Goal: Information Seeking & Learning: Check status

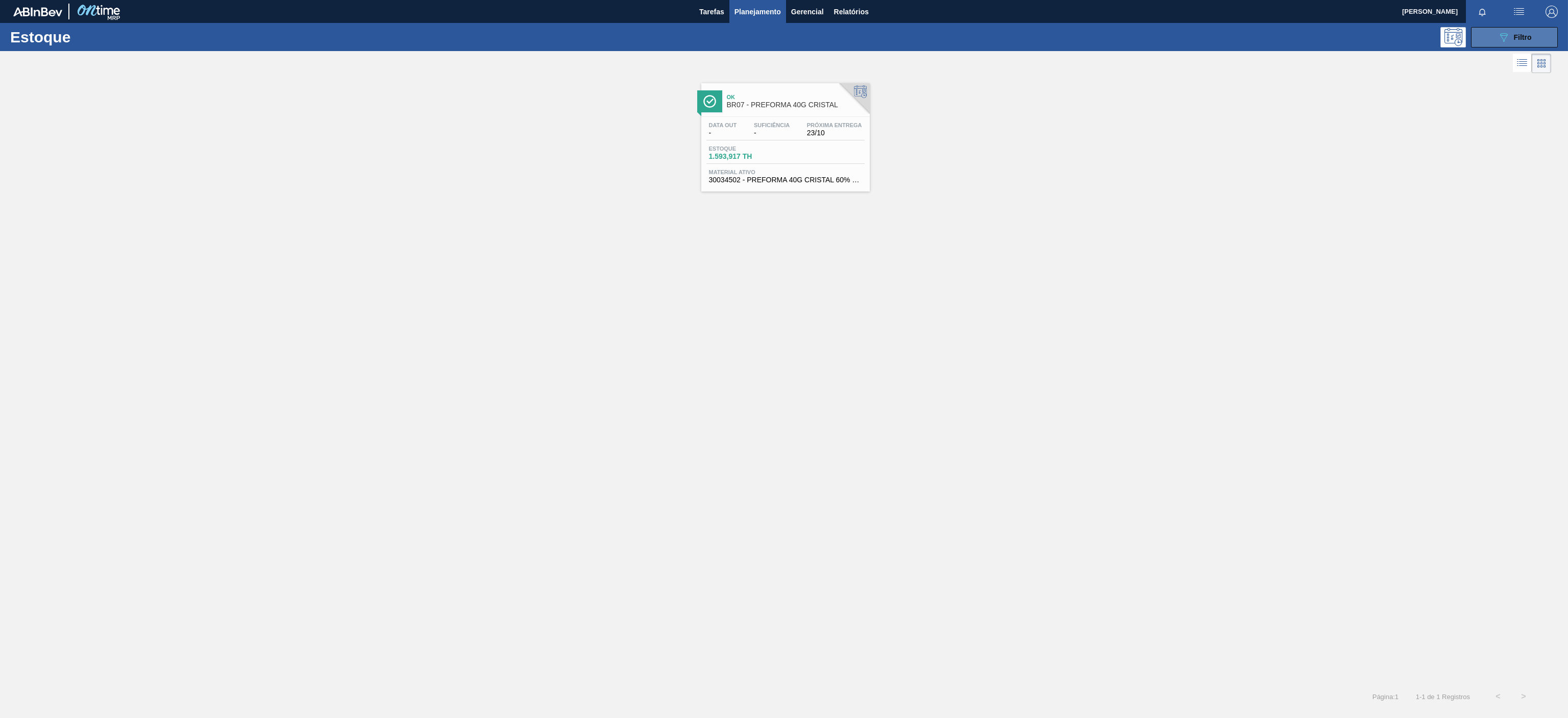
click at [1509, 36] on div "089F7B8B-B2A5-4AFE-B5C0-19BA573D28AC Filtro" at bounding box center [1514, 36] width 34 height 12
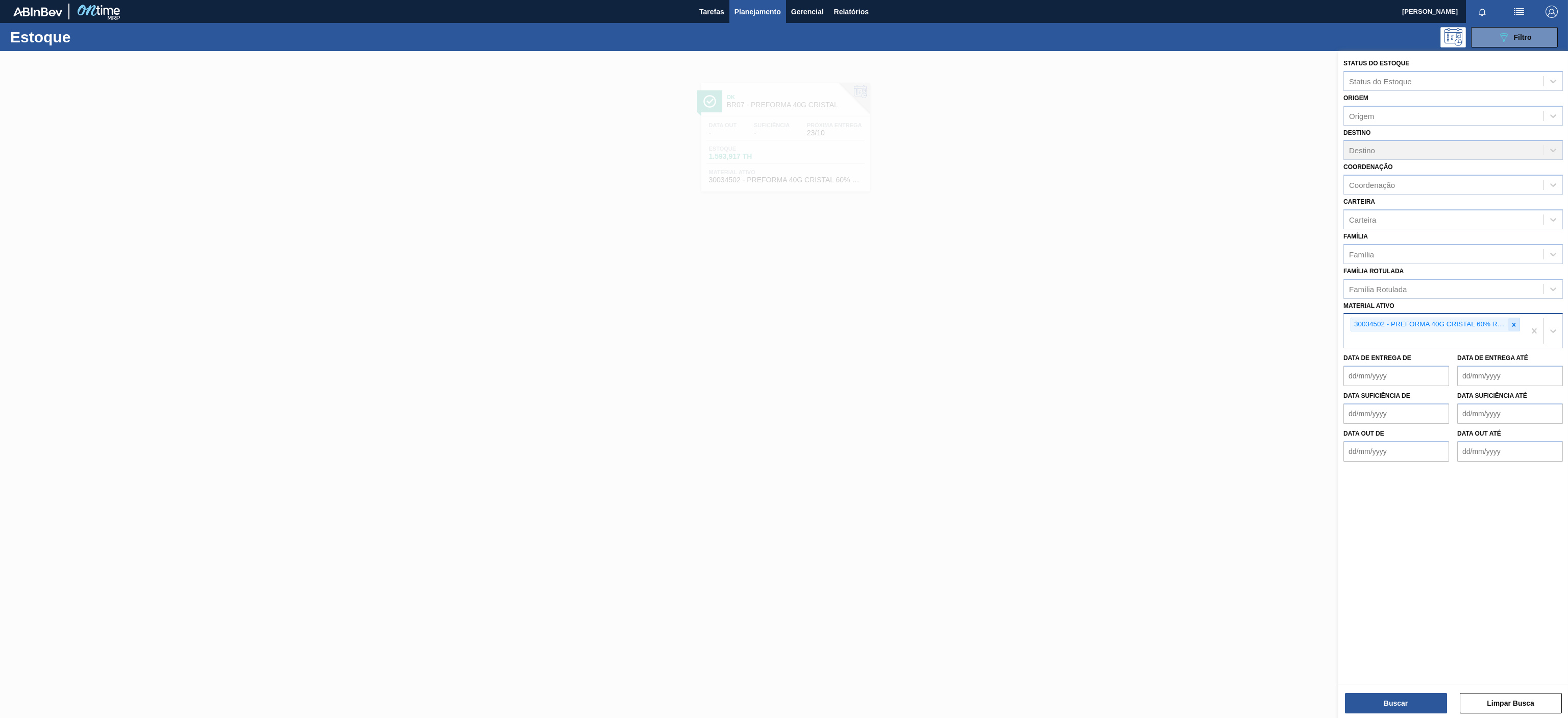
click at [1511, 322] on icon at bounding box center [1514, 325] width 7 height 7
paste ativo "30002293"
type ativo "30002293"
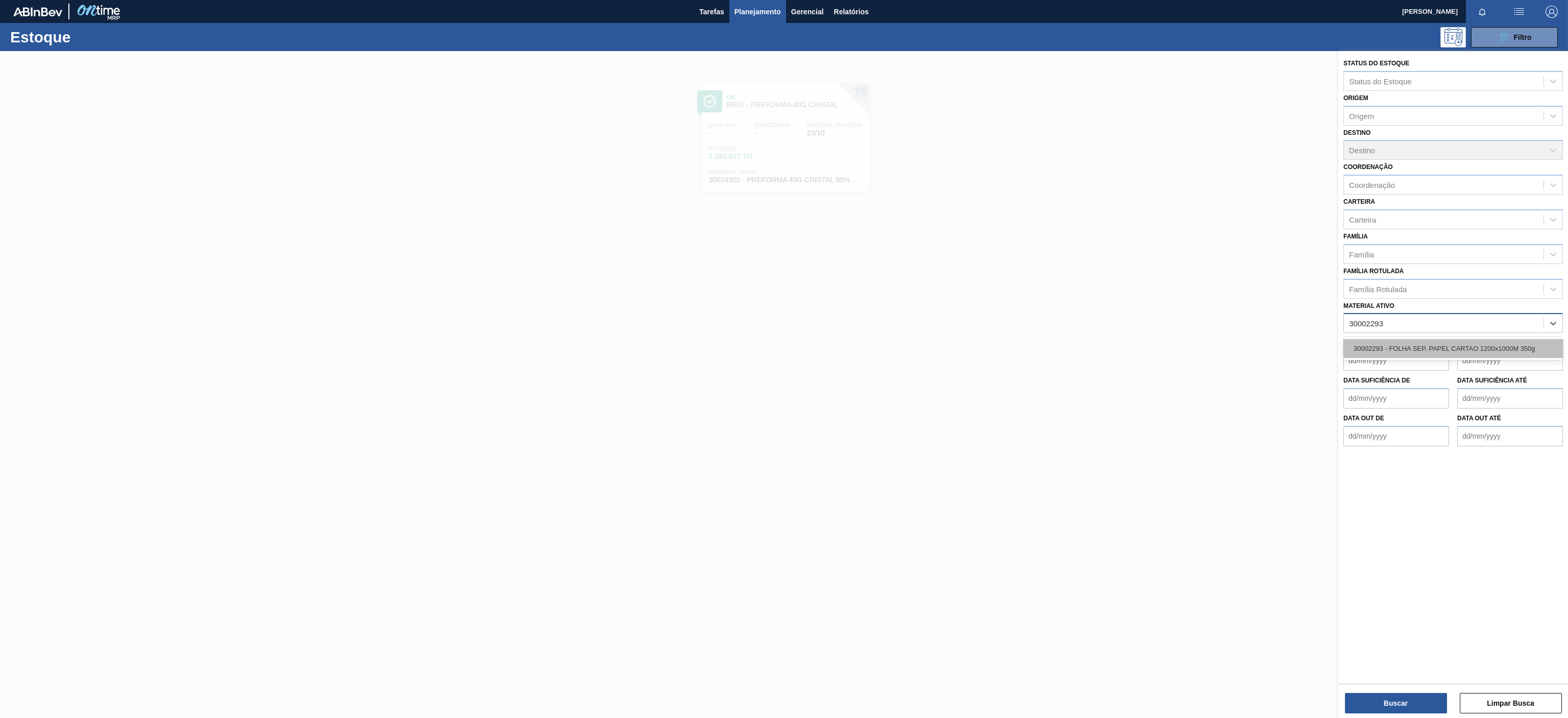
click at [1474, 349] on div "30002293 - FOLHA SEP. PAPEL CARTAO 1200x1000M 350g" at bounding box center [1453, 349] width 220 height 19
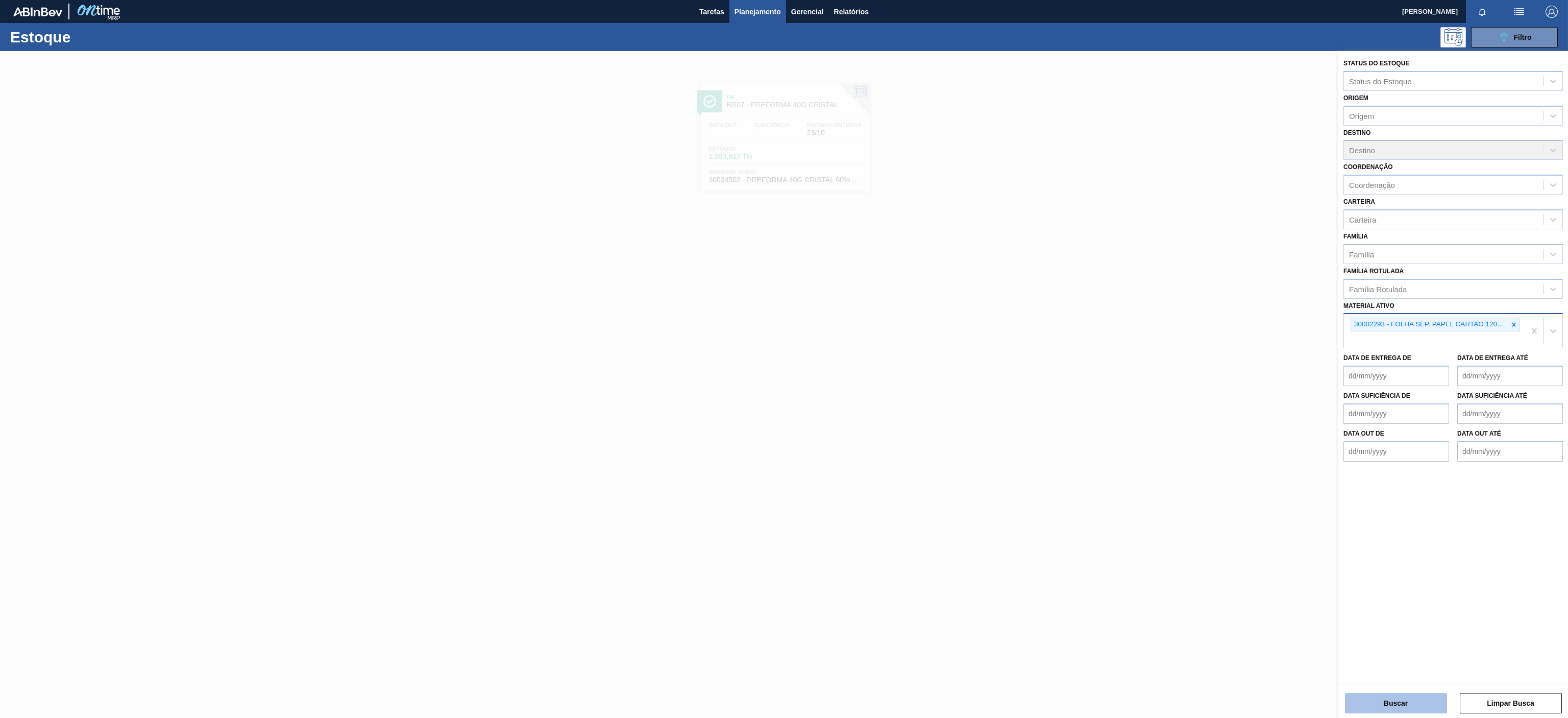
click at [1372, 692] on button "Buscar" at bounding box center [1397, 702] width 102 height 20
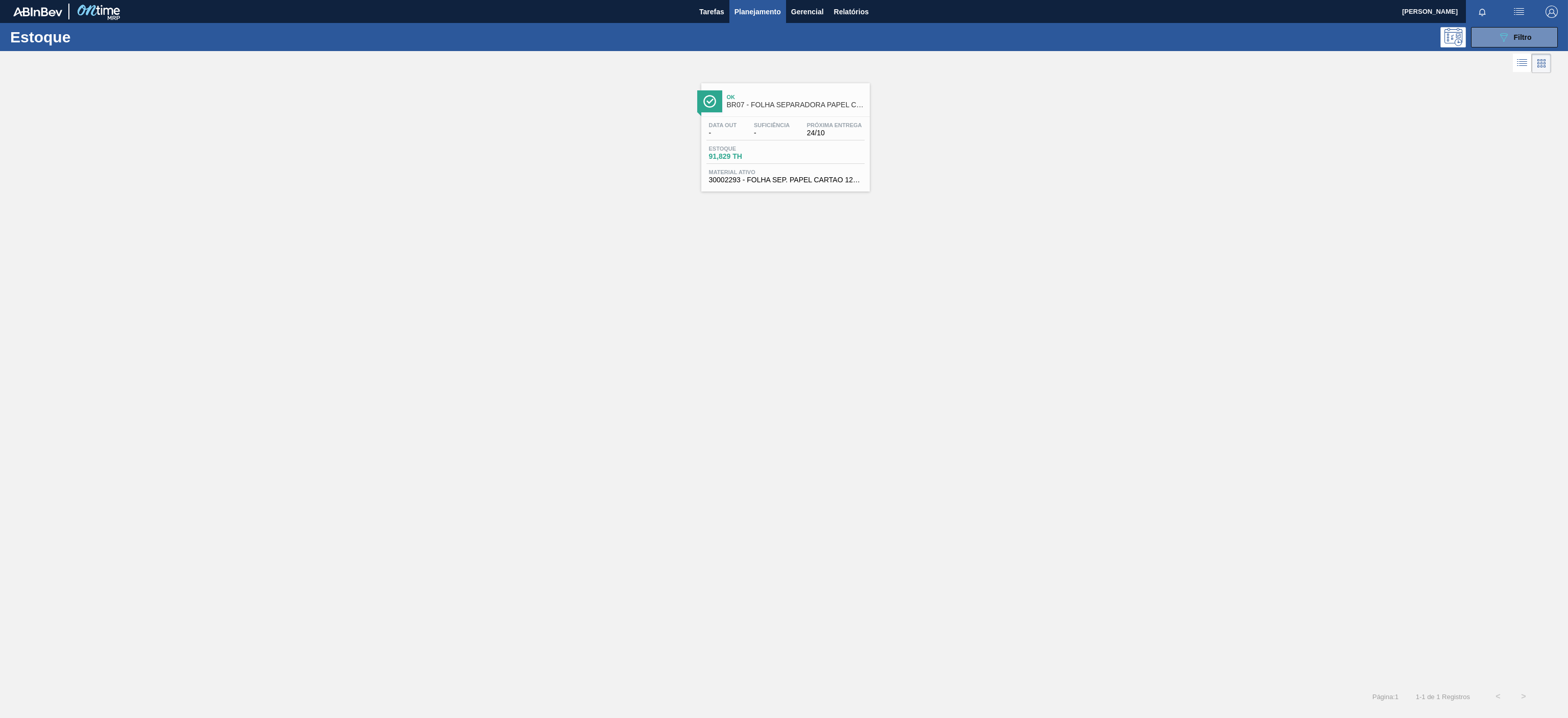
click at [784, 106] on span "BR07 - FOLHA SEPARADORA PAPEL CARTÃO" at bounding box center [795, 105] width 138 height 7
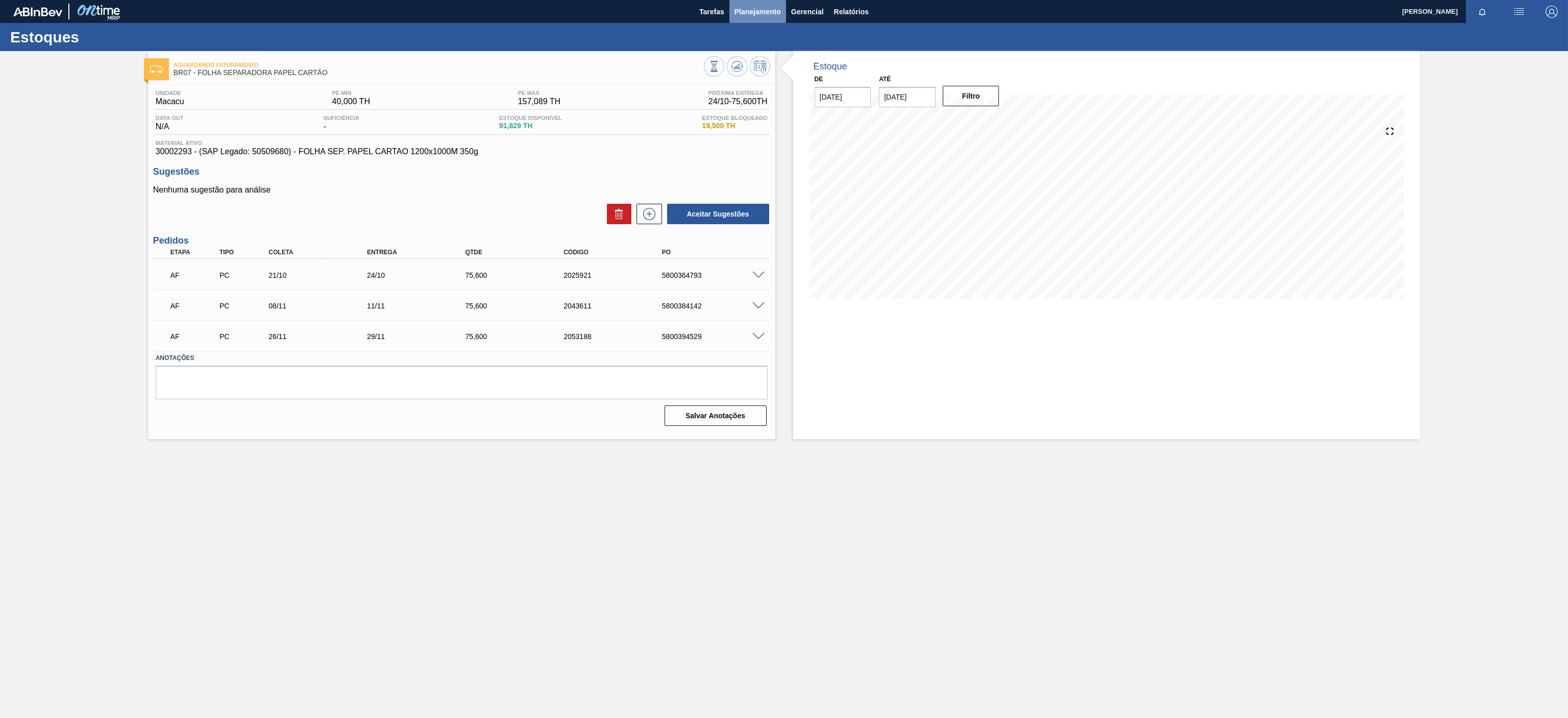
click at [752, 16] on span "Planejamento" at bounding box center [757, 11] width 47 height 12
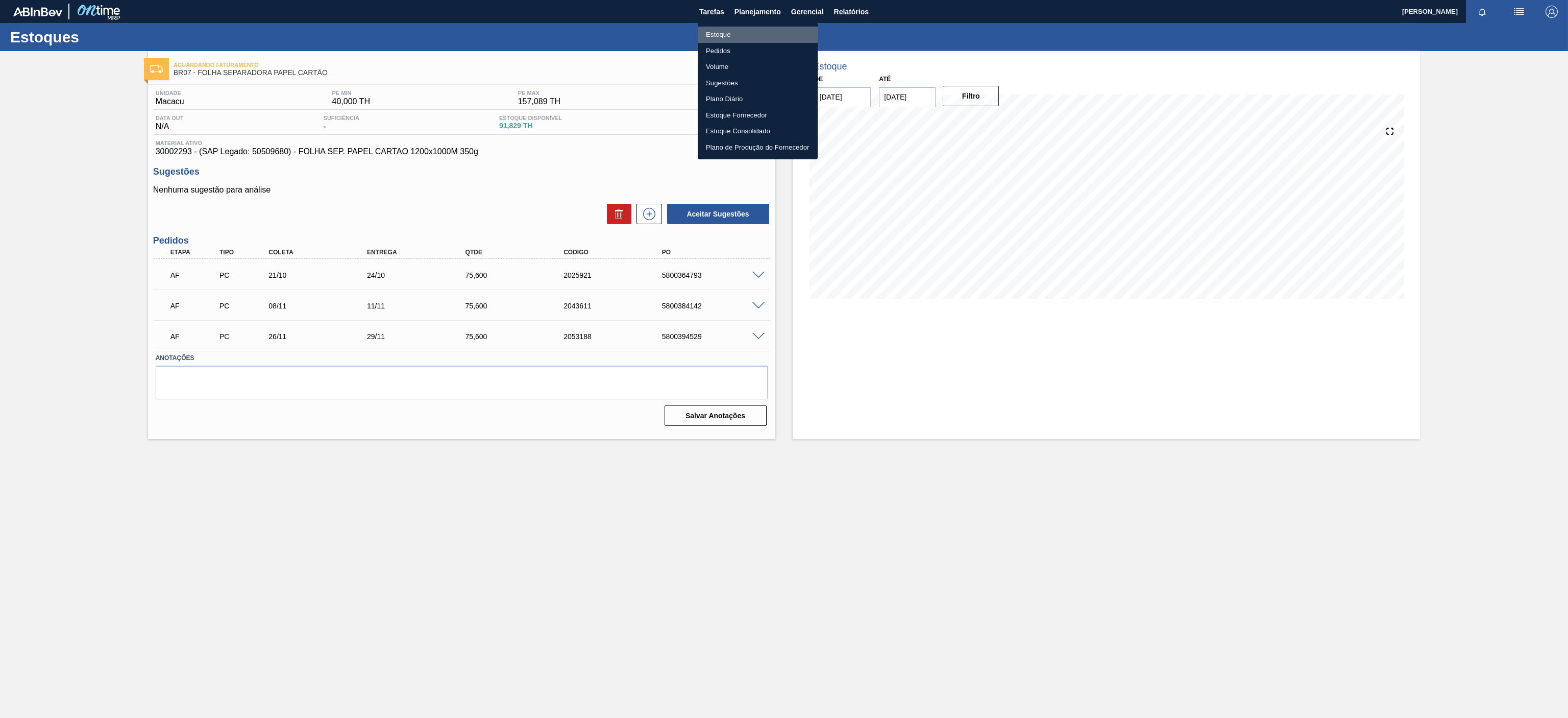
click at [720, 32] on li "Estoque" at bounding box center [758, 35] width 120 height 16
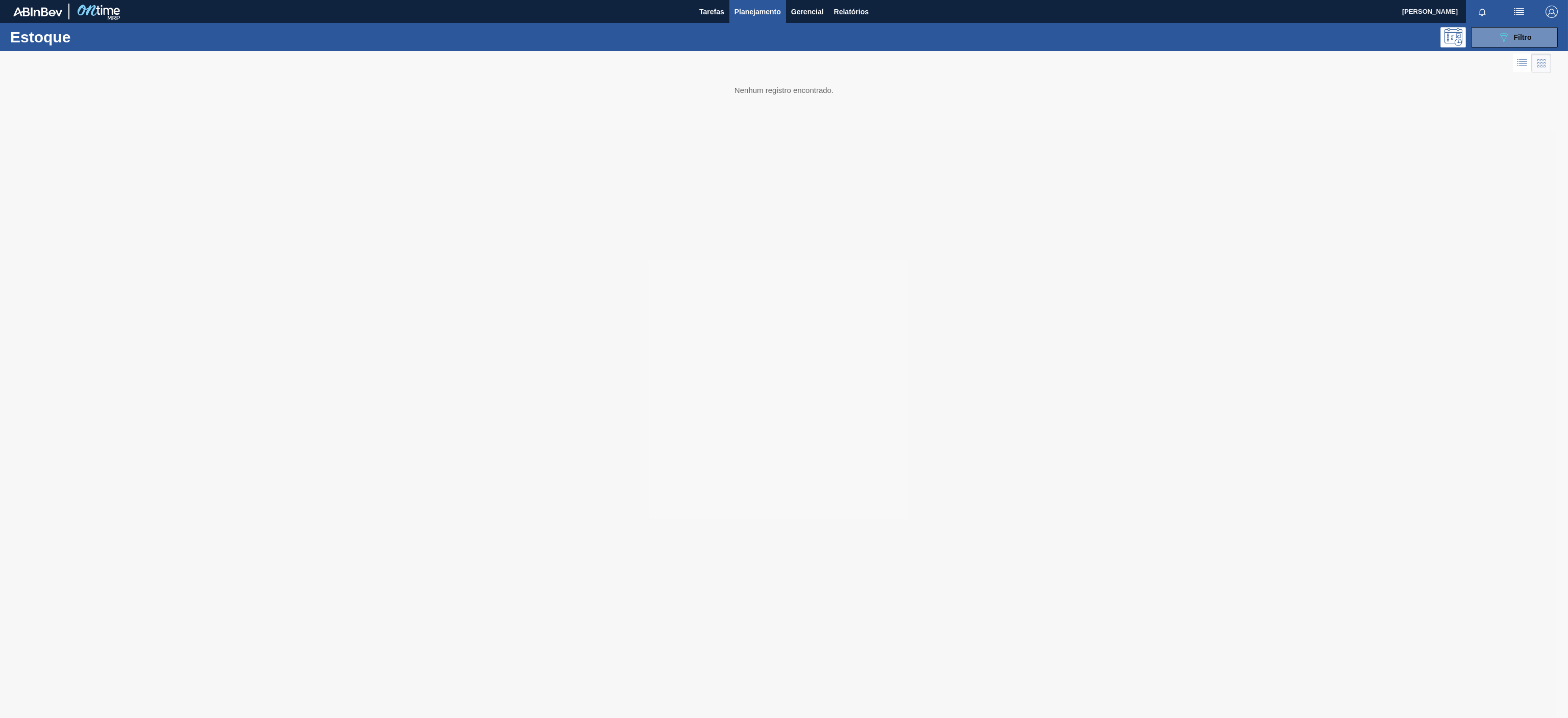
click at [1515, 25] on div "Estoque 089F7B8B-B2A5-4AFE-B5C0-19BA573D28AC Filtro" at bounding box center [784, 36] width 1568 height 28
click at [1509, 25] on div "Estoque 089F7B8B-B2A5-4AFE-B5C0-19BA573D28AC Filtro" at bounding box center [784, 36] width 1568 height 28
click at [1501, 36] on icon "089F7B8B-B2A5-4AFE-B5C0-19BA573D28AC" at bounding box center [1503, 36] width 12 height 12
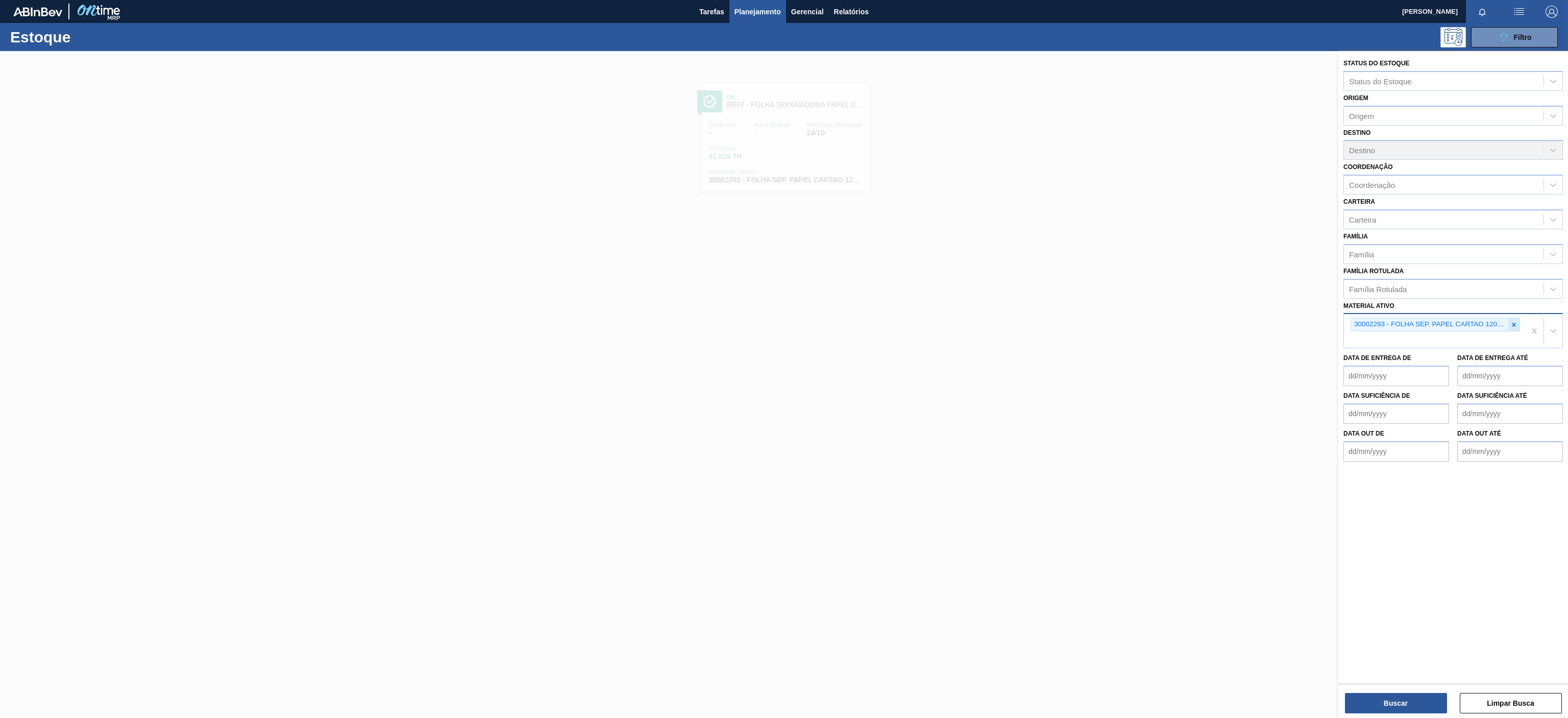
click at [1511, 328] on icon at bounding box center [1514, 325] width 7 height 7
paste ativo "30003821"
type ativo "30003821"
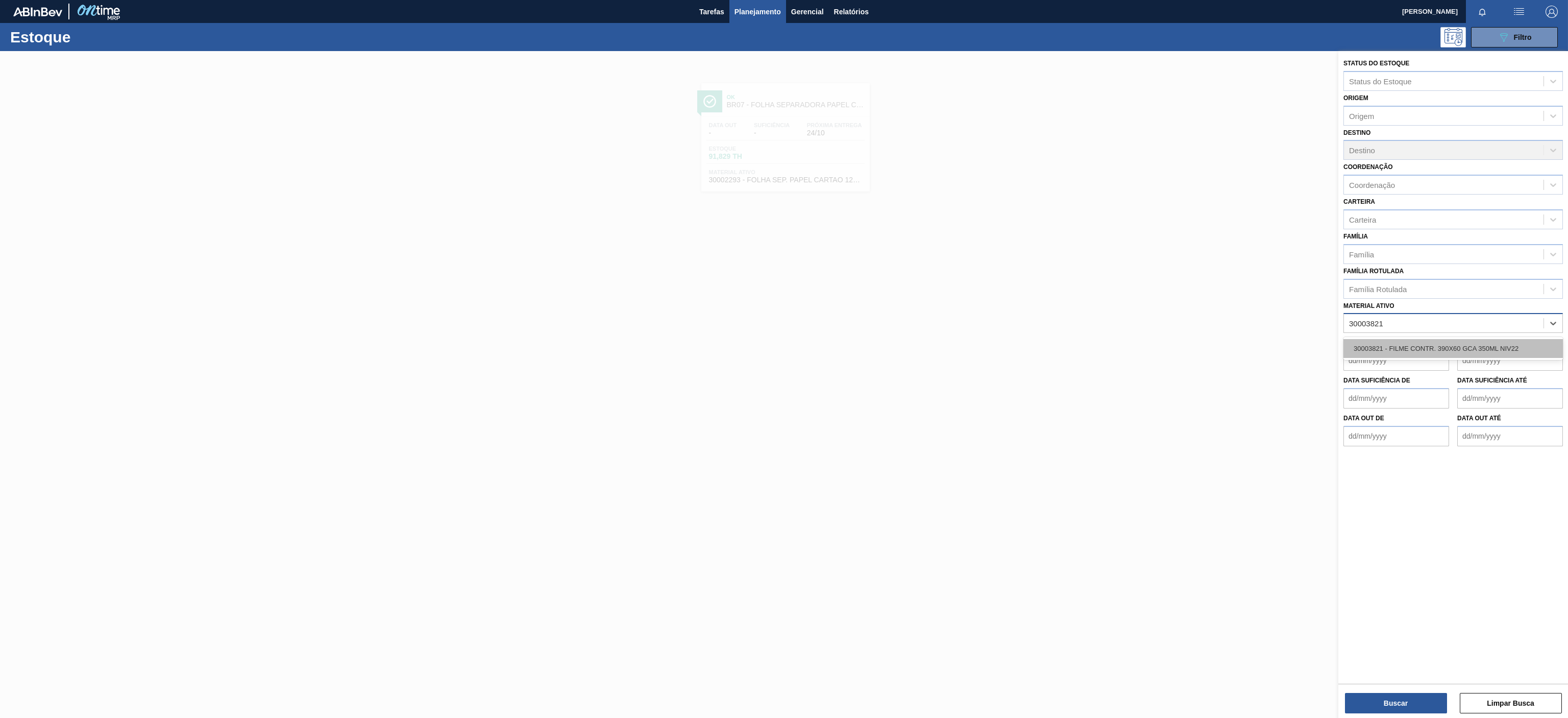
click at [1417, 341] on div "30003821 - FILME CONTR. 390X60 GCA 350ML NIV22" at bounding box center [1453, 349] width 220 height 19
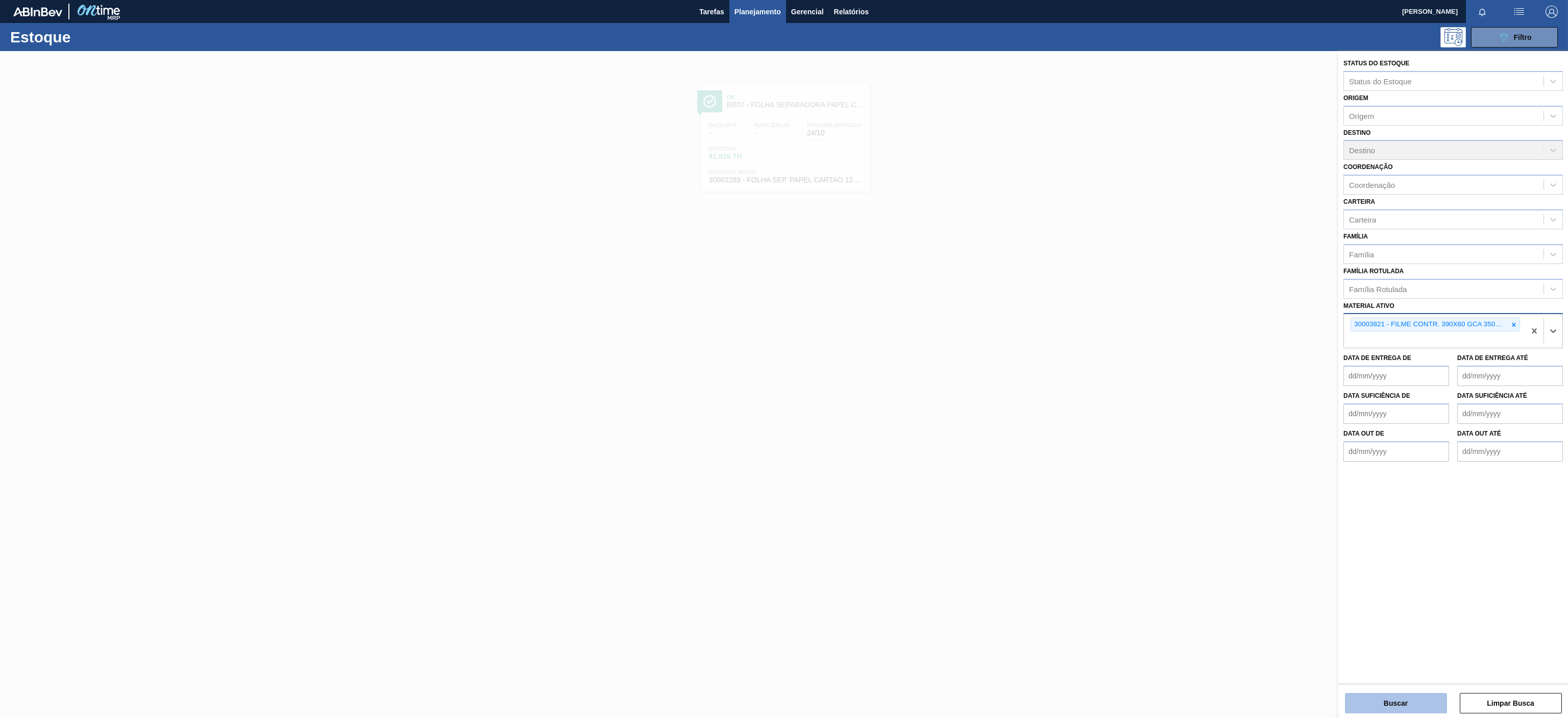
click at [1370, 693] on button "Buscar" at bounding box center [1397, 702] width 102 height 20
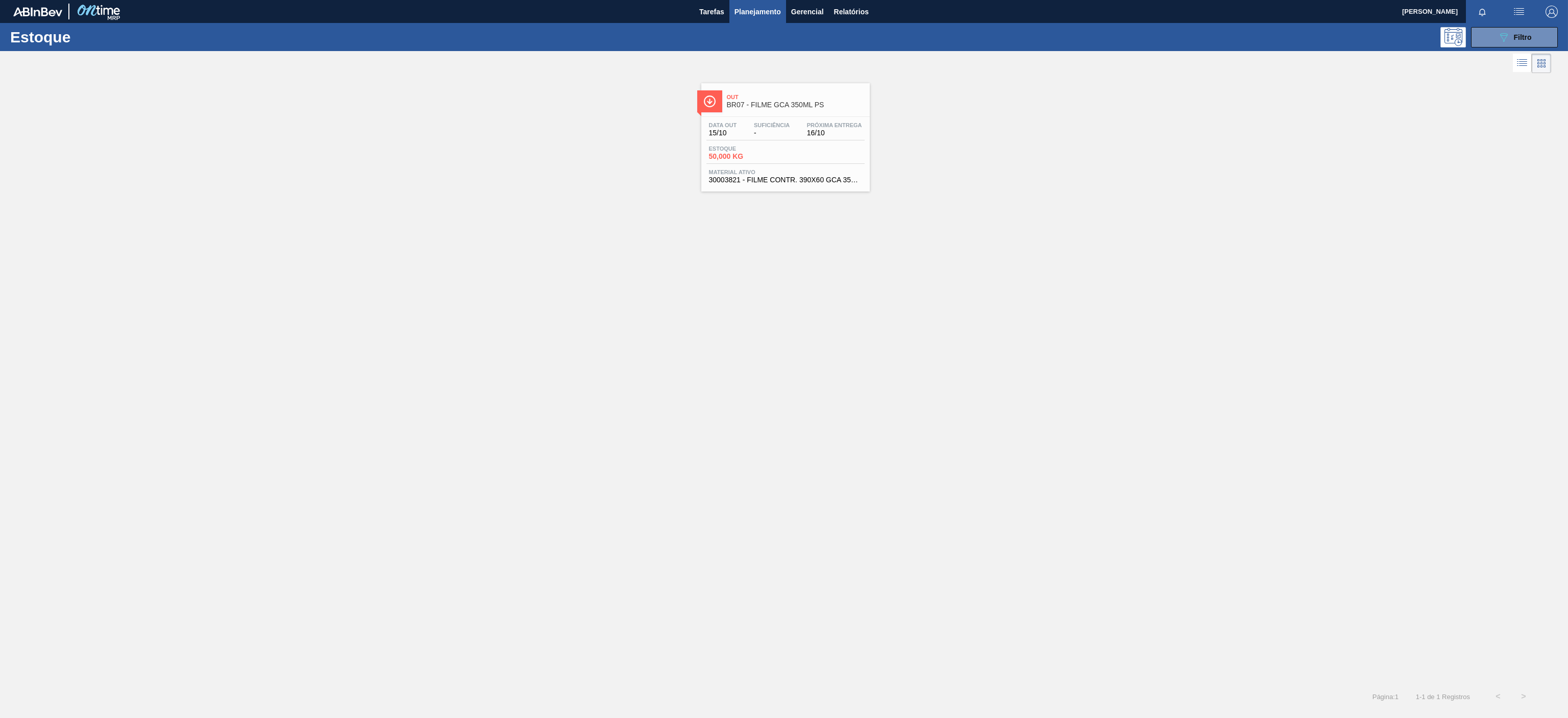
click at [784, 93] on div "Out BR07 - FILME GCA 350ML PS" at bounding box center [795, 101] width 138 height 23
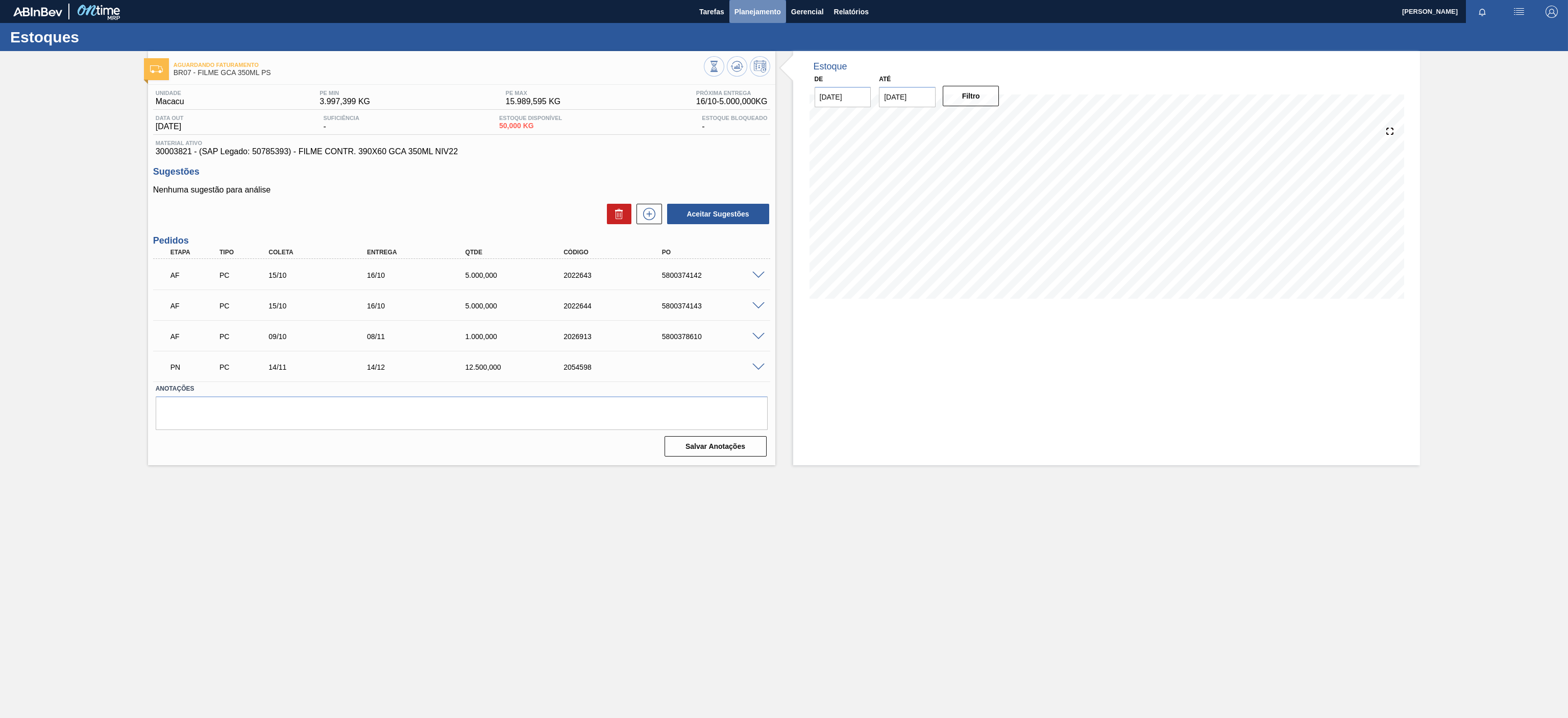
click at [751, 4] on button "Planejamento" at bounding box center [758, 11] width 57 height 23
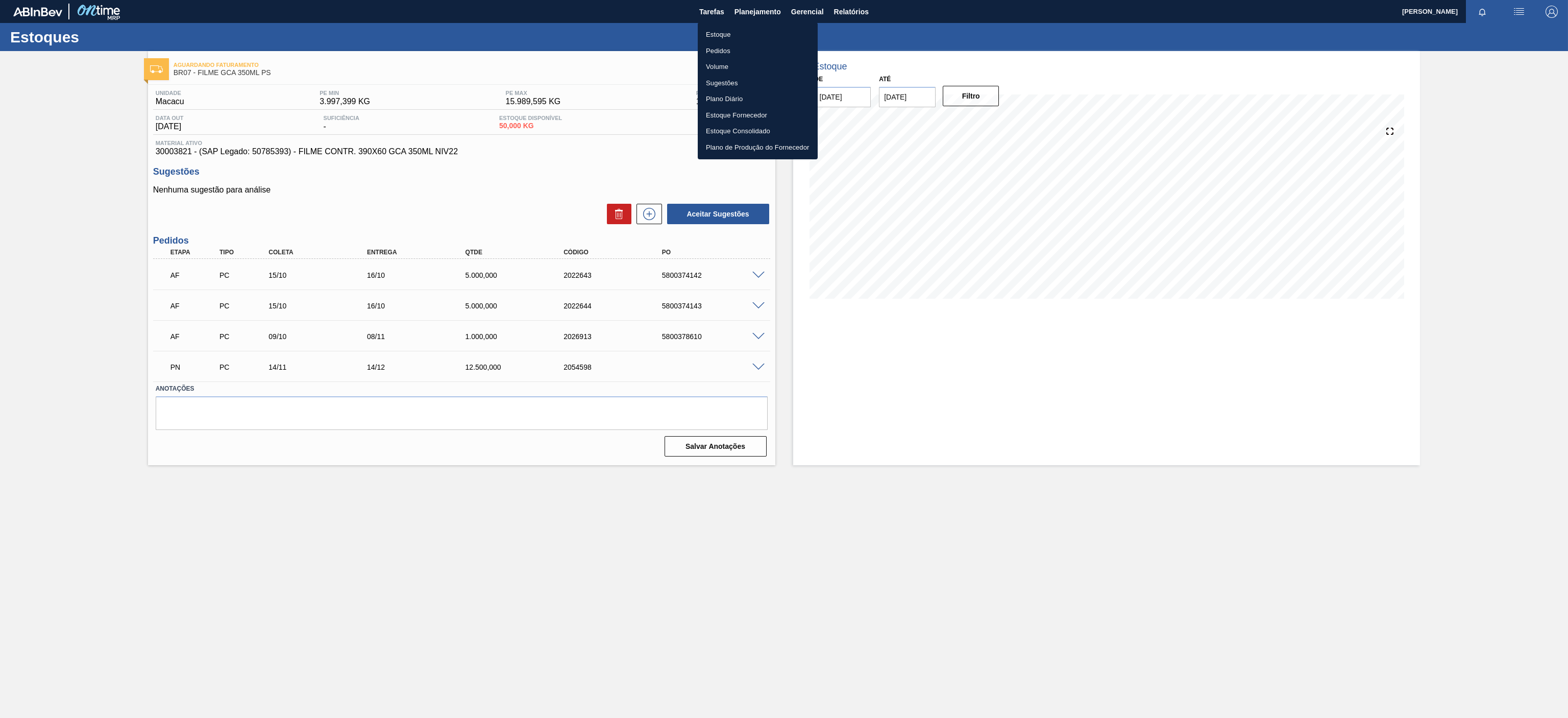
click at [715, 25] on ul "Estoque Pedidos Volume Sugestões Plano Diário Estoque Fornecedor Estoque Consol…" at bounding box center [758, 91] width 120 height 137
click at [721, 25] on ul "Estoque Pedidos Volume Sugestões Plano Diário Estoque Fornecedor Estoque Consol…" at bounding box center [758, 91] width 120 height 137
click at [711, 35] on li "Estoque" at bounding box center [758, 35] width 120 height 16
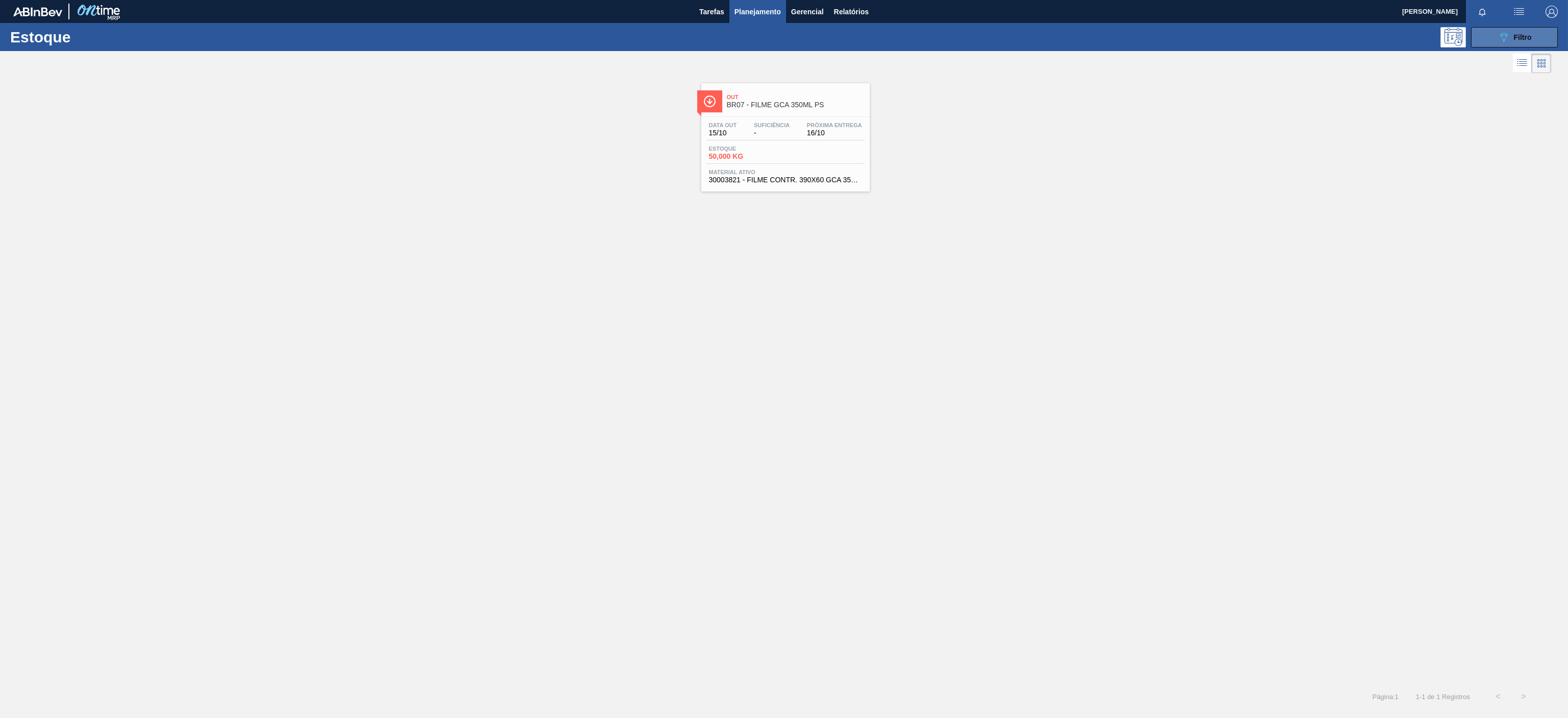
click at [1511, 28] on button "089F7B8B-B2A5-4AFE-B5C0-19BA573D28AC Filtro" at bounding box center [1514, 37] width 87 height 20
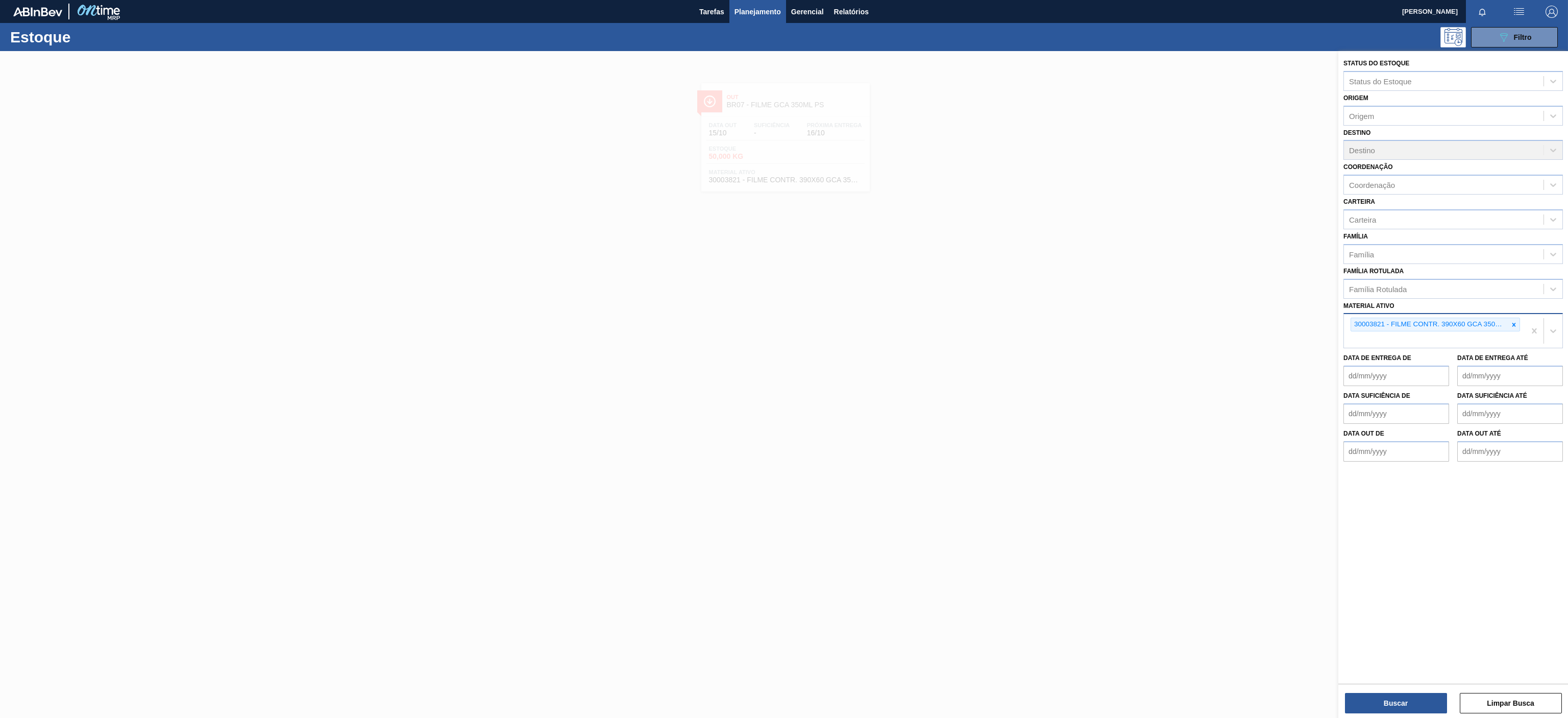
click at [1512, 323] on icon at bounding box center [1514, 325] width 7 height 7
paste ativo "30034310"
type ativo "30034310"
click at [1431, 349] on div "30034310 - ROT PLAST 200ML H GCA S CL NIV25" at bounding box center [1453, 349] width 220 height 19
click at [1434, 708] on button "Buscar" at bounding box center [1397, 702] width 102 height 20
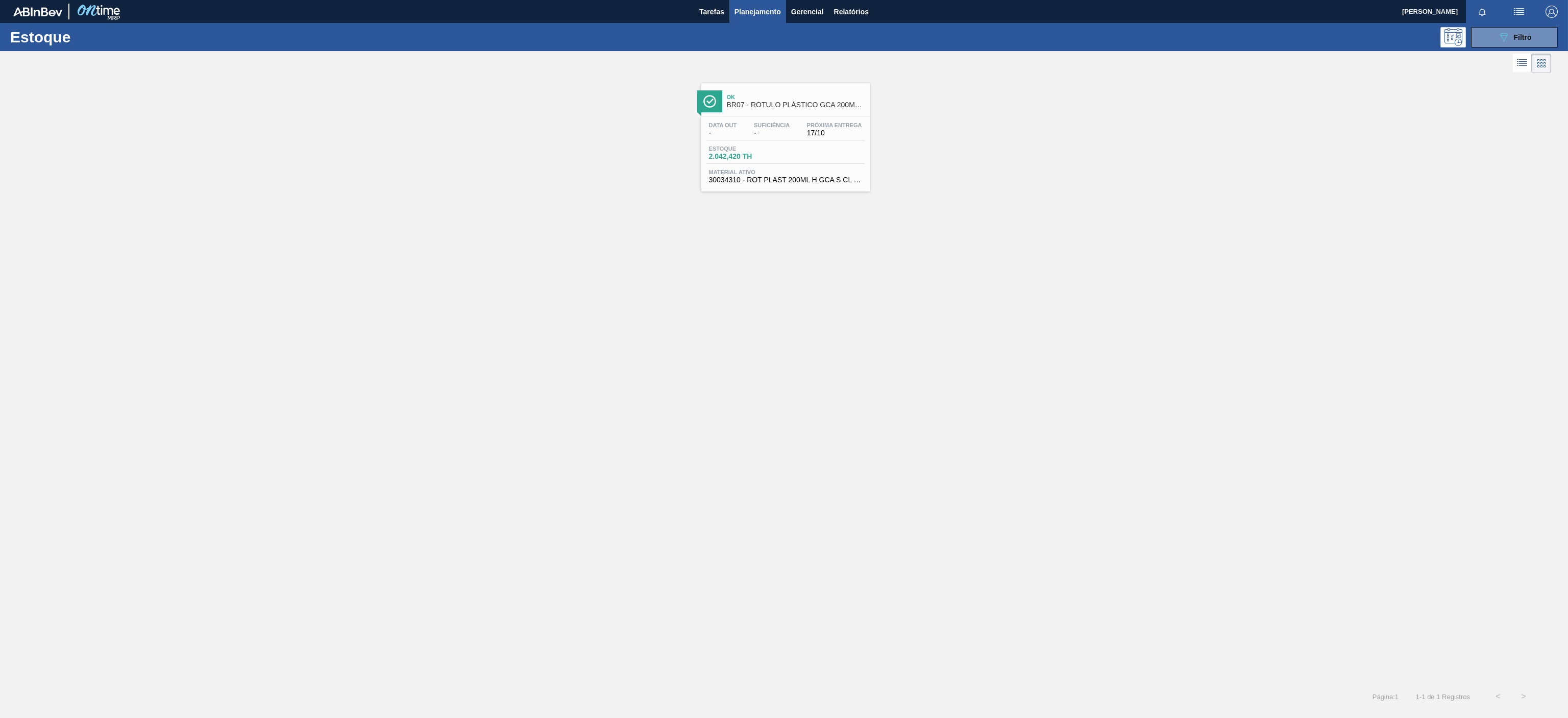
click at [802, 106] on span "BR07 - RÓTULO PLÁSTICO GCA 200ML H" at bounding box center [795, 105] width 138 height 7
click at [810, 106] on div at bounding box center [784, 384] width 1568 height 667
click at [857, 105] on span "BR07 - RÓTULO PLÁSTICO GCA 200ML H" at bounding box center [795, 105] width 138 height 7
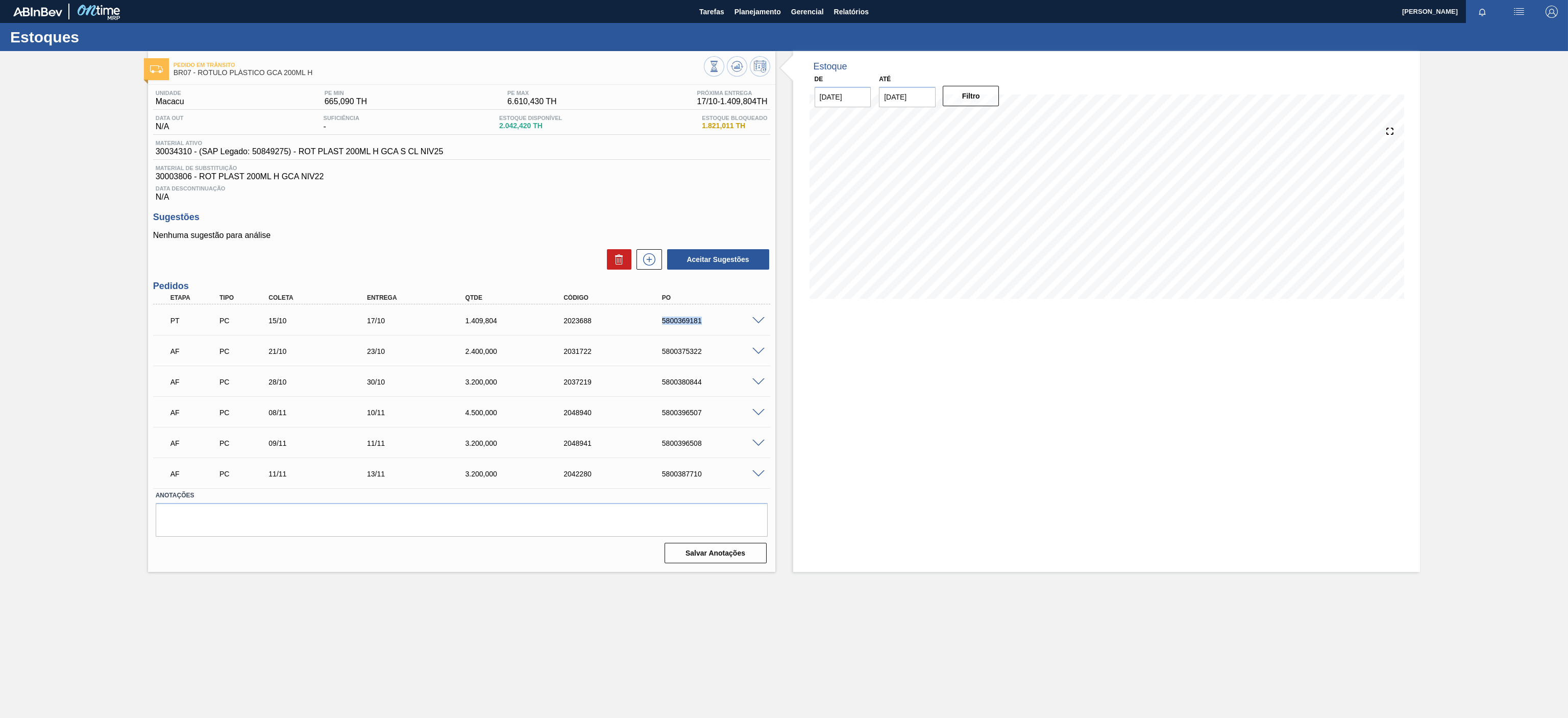
drag, startPoint x: 658, startPoint y: 322, endPoint x: 711, endPoint y: 323, distance: 53.0
click at [711, 323] on div "PT PC 15/10 17/10 1.409,804 2023688 5800369181" at bounding box center [459, 319] width 590 height 20
copy div "5800369181"
drag, startPoint x: 653, startPoint y: 350, endPoint x: 707, endPoint y: 359, distance: 54.7
click at [707, 359] on div "AF PC 21/10 23/10 2.400,000 2031722 5800375322" at bounding box center [462, 350] width 618 height 26
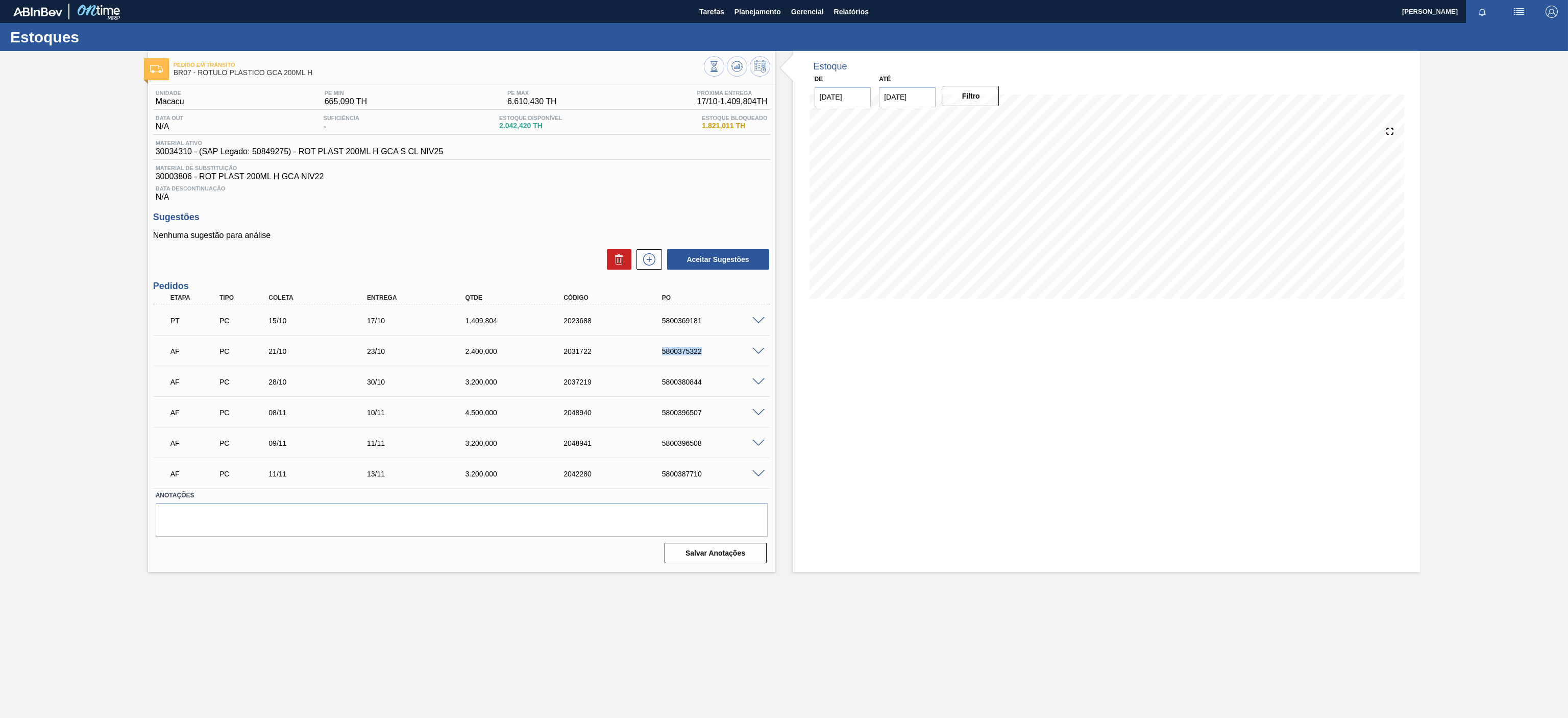
copy div "5800375322"
click at [761, 13] on span "Planejamento" at bounding box center [757, 11] width 47 height 12
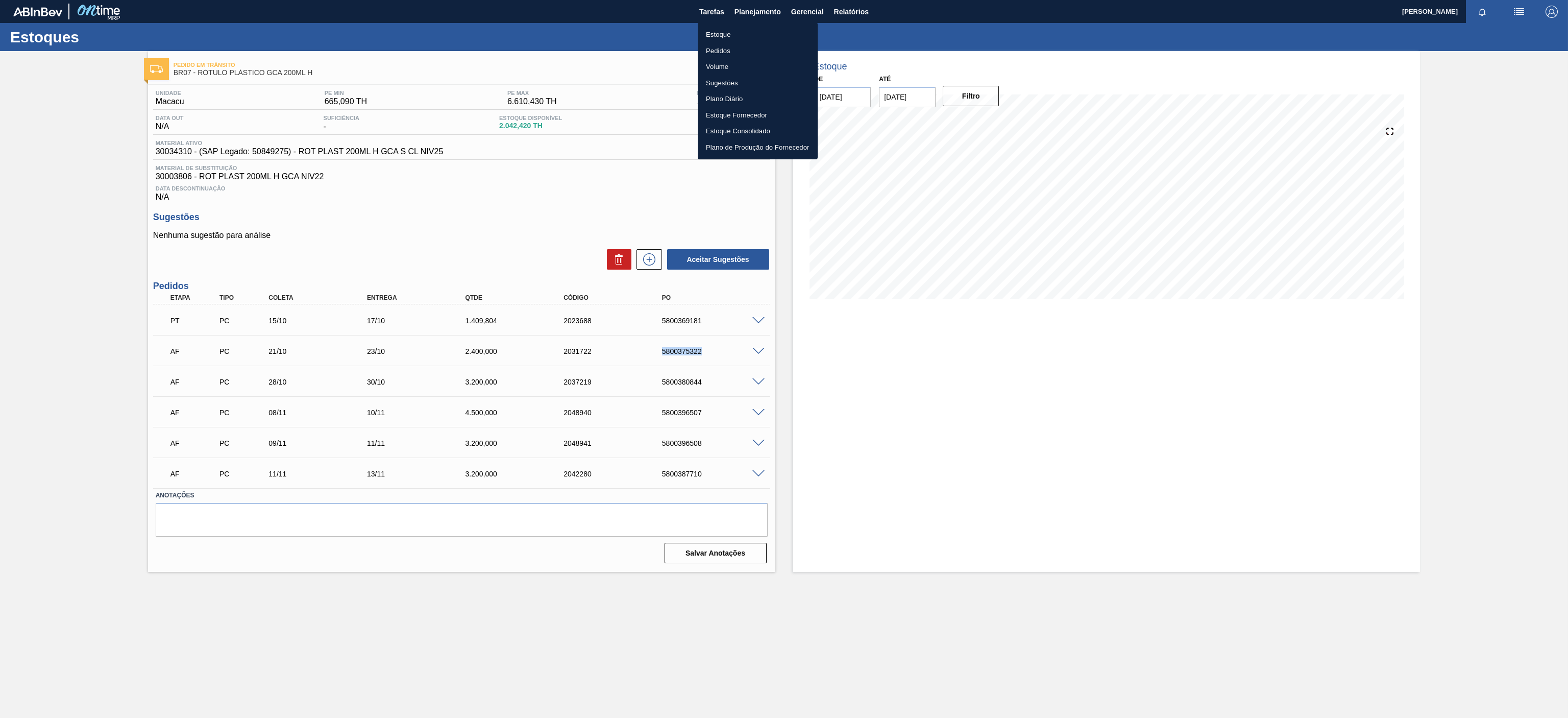
click at [711, 35] on li "Estoque" at bounding box center [758, 35] width 120 height 16
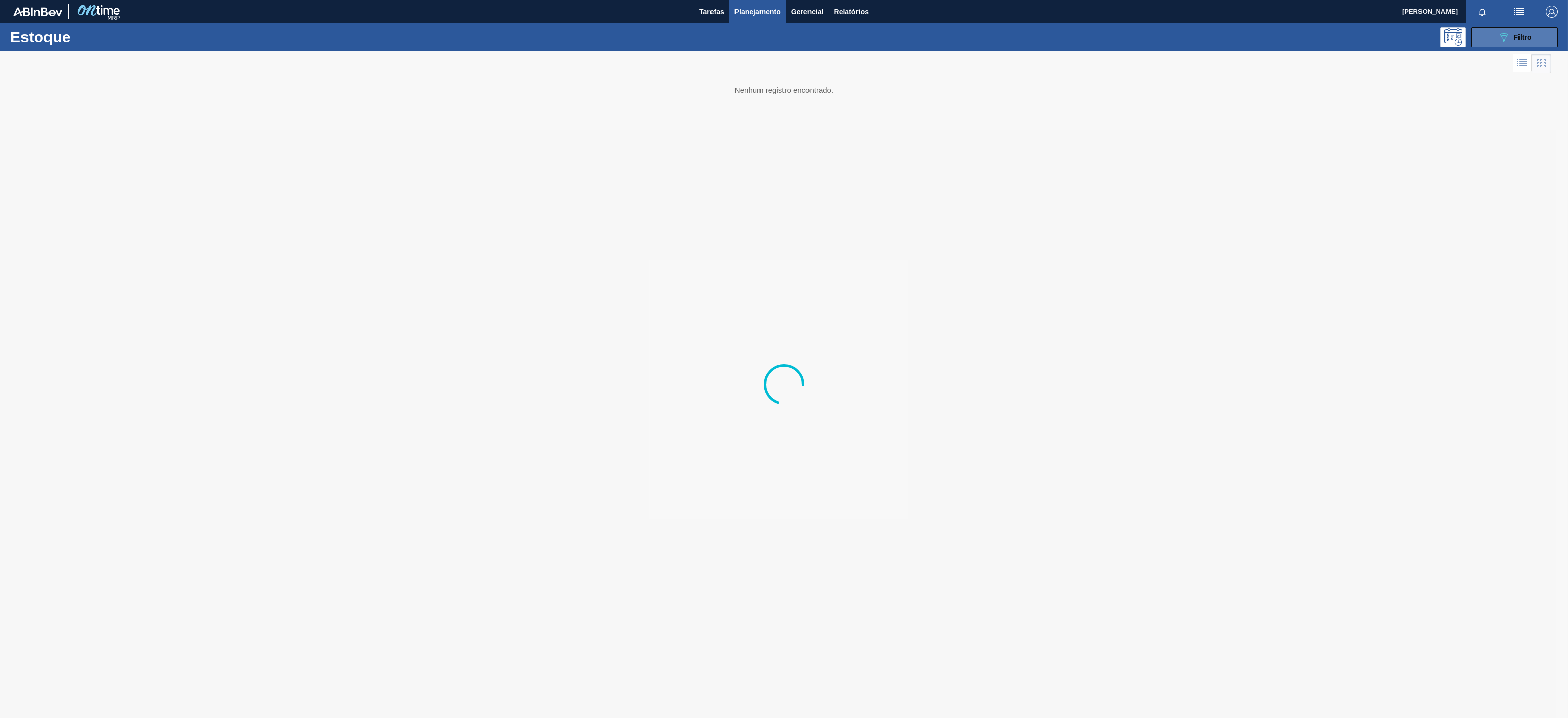
click at [1525, 46] on button "089F7B8B-B2A5-4AFE-B5C0-19BA573D28AC Filtro" at bounding box center [1514, 37] width 87 height 20
click at [1514, 326] on div at bounding box center [784, 384] width 1568 height 667
click at [1513, 326] on div at bounding box center [784, 384] width 1568 height 667
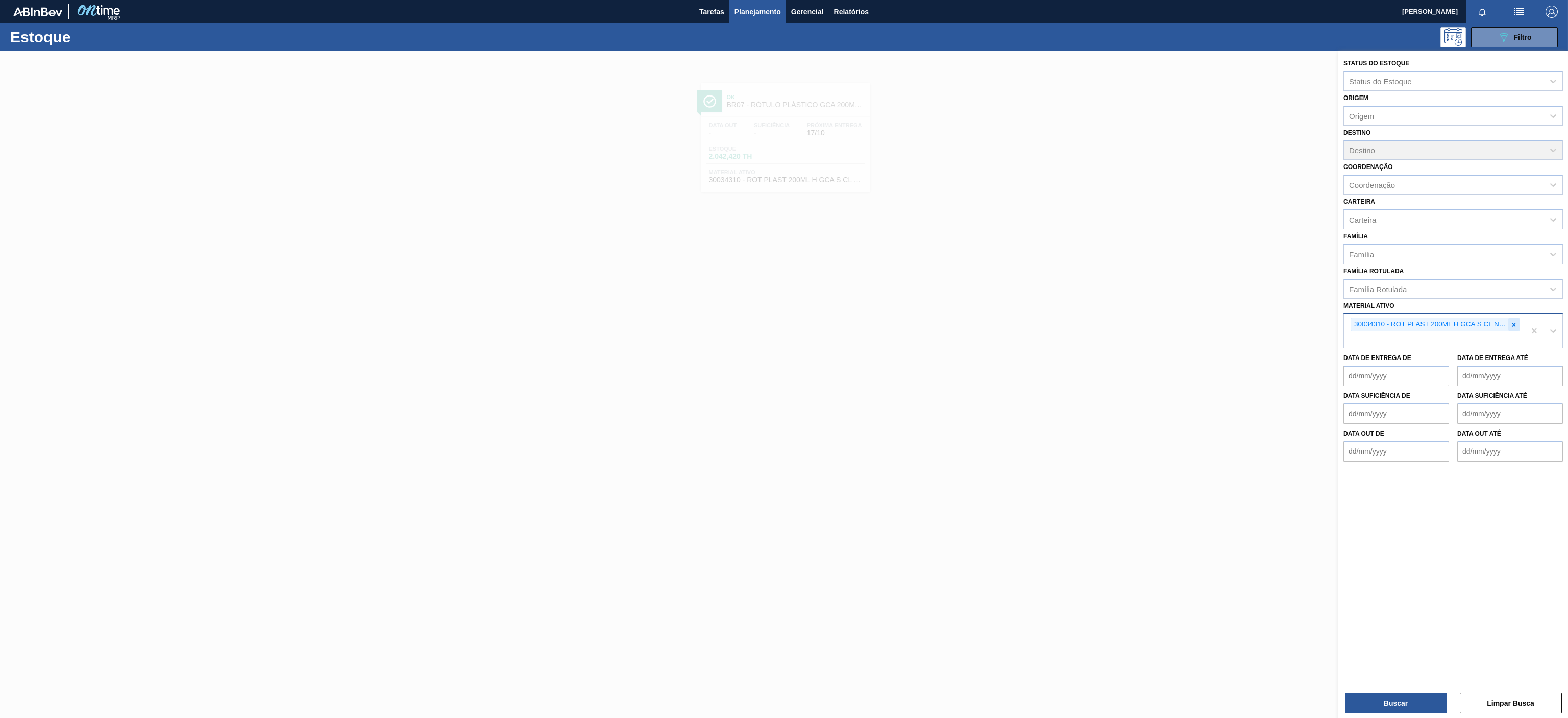
click at [1516, 327] on icon at bounding box center [1514, 325] width 7 height 7
paste ativo "30034325"
type ativo "30034325"
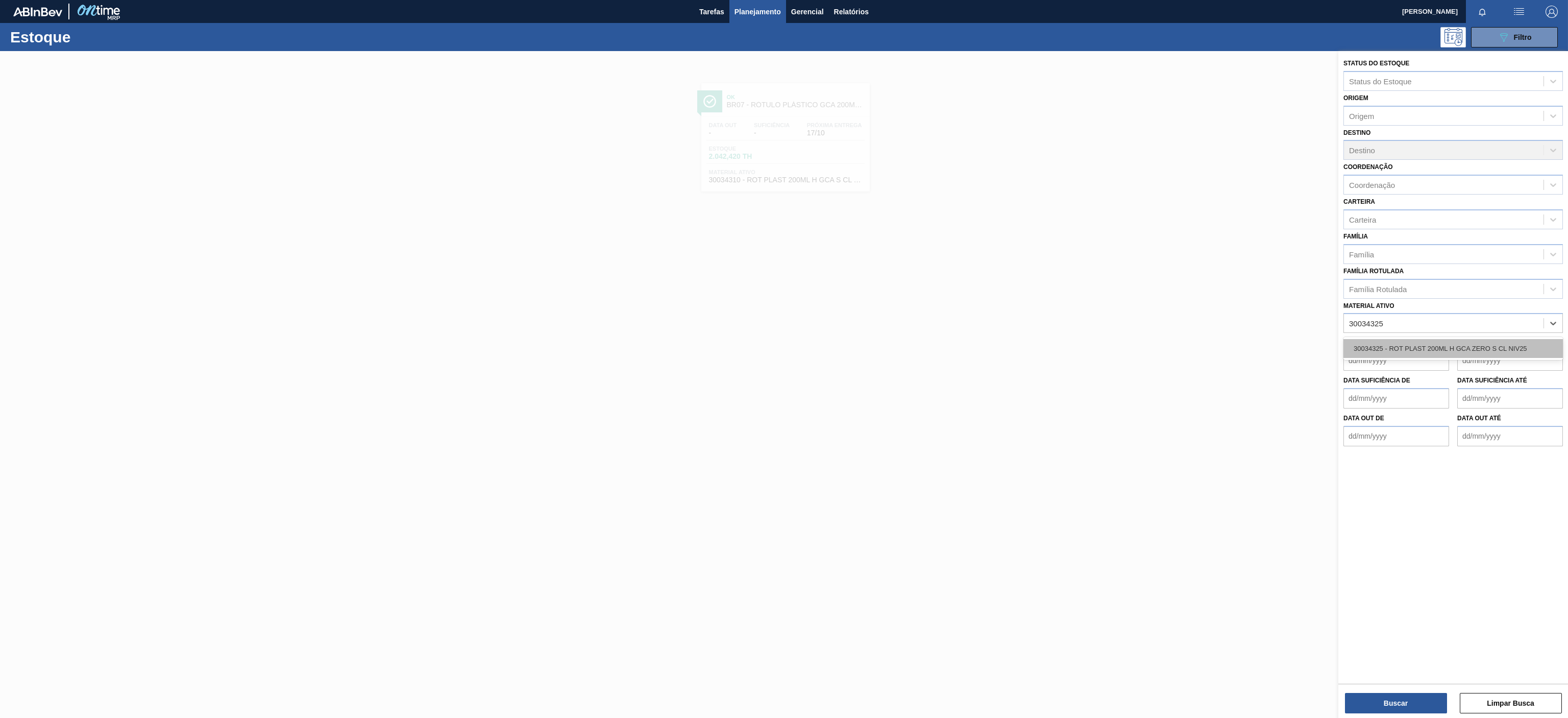
click at [1423, 352] on div "30034325 - ROT PLAST 200ML H GCA ZERO S CL NIV25" at bounding box center [1453, 349] width 220 height 19
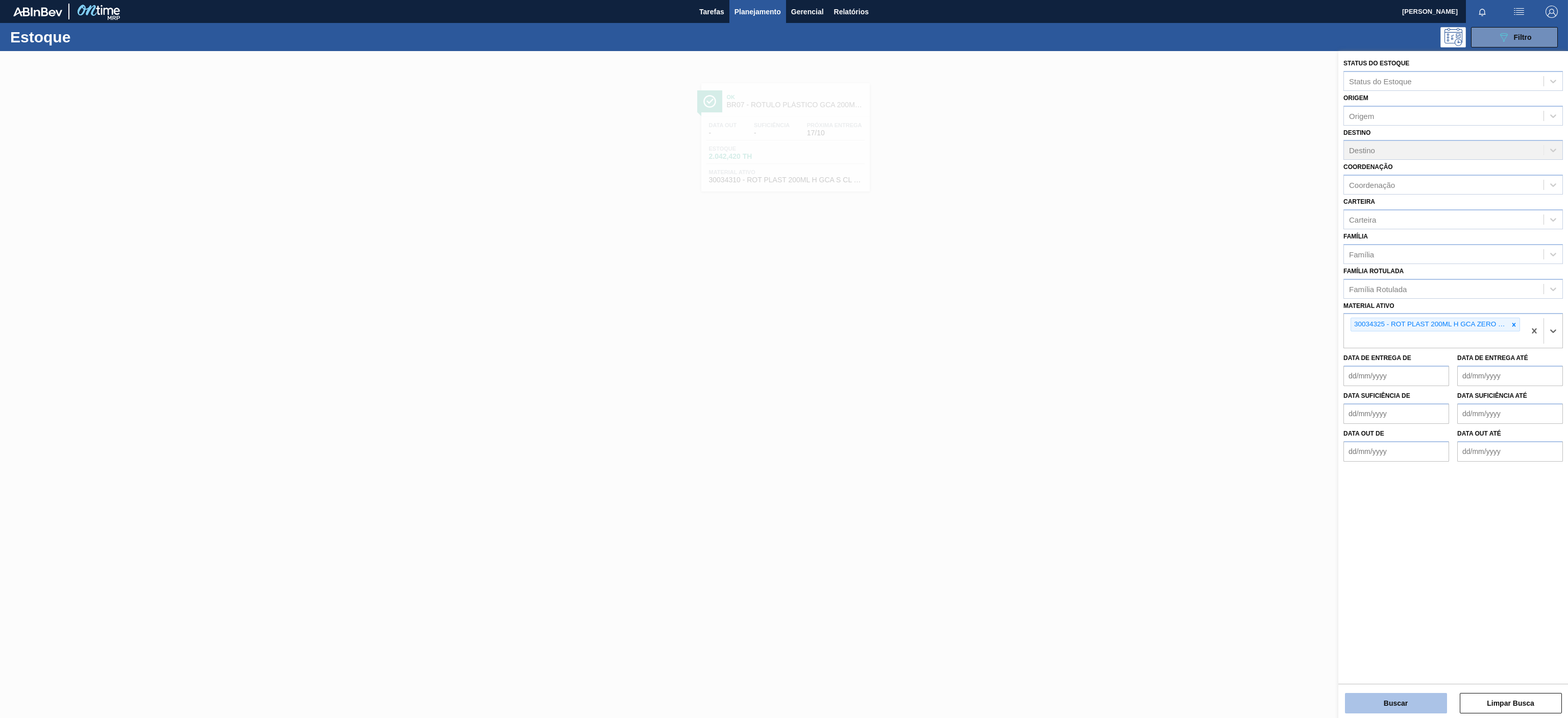
click at [1406, 703] on button "Buscar" at bounding box center [1397, 702] width 102 height 20
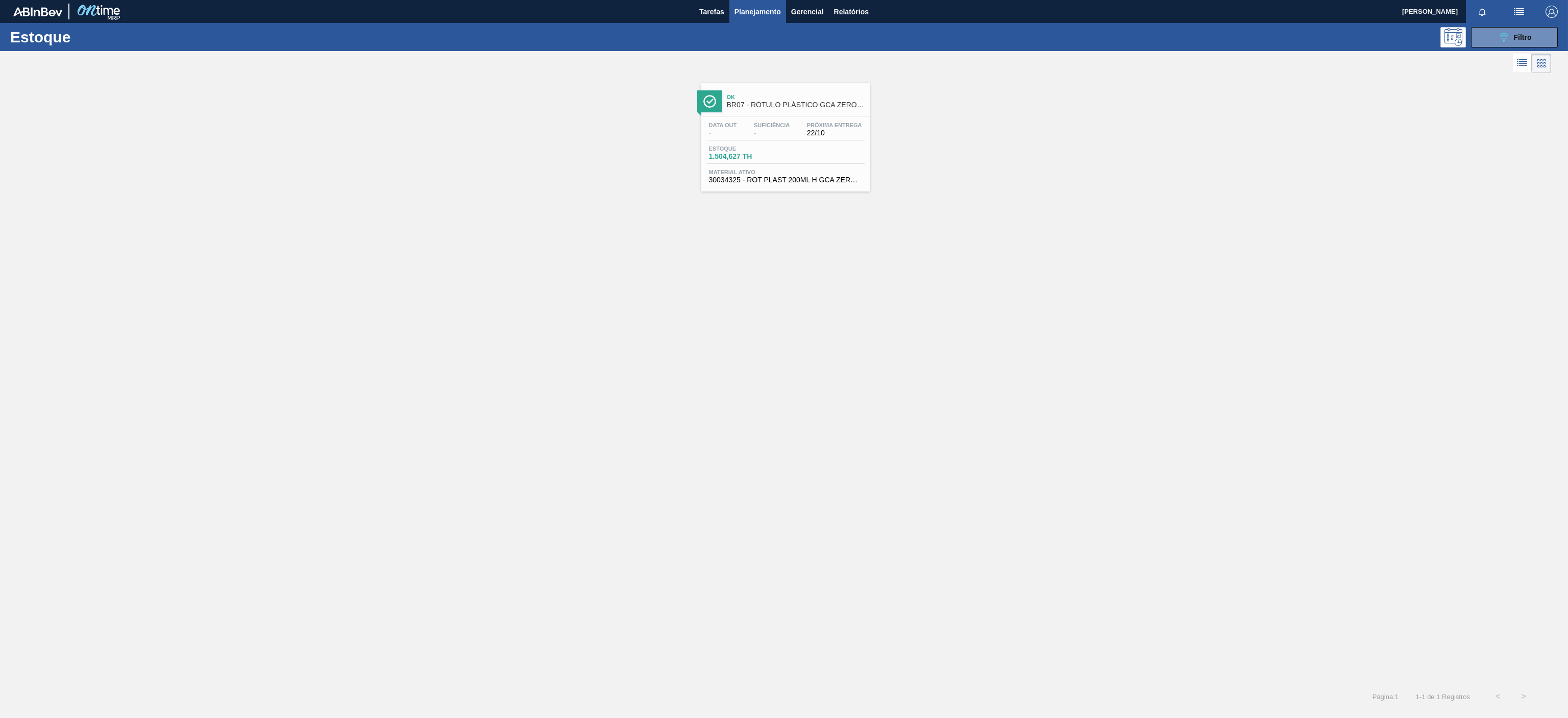
click at [762, 95] on span "Ok" at bounding box center [795, 97] width 138 height 6
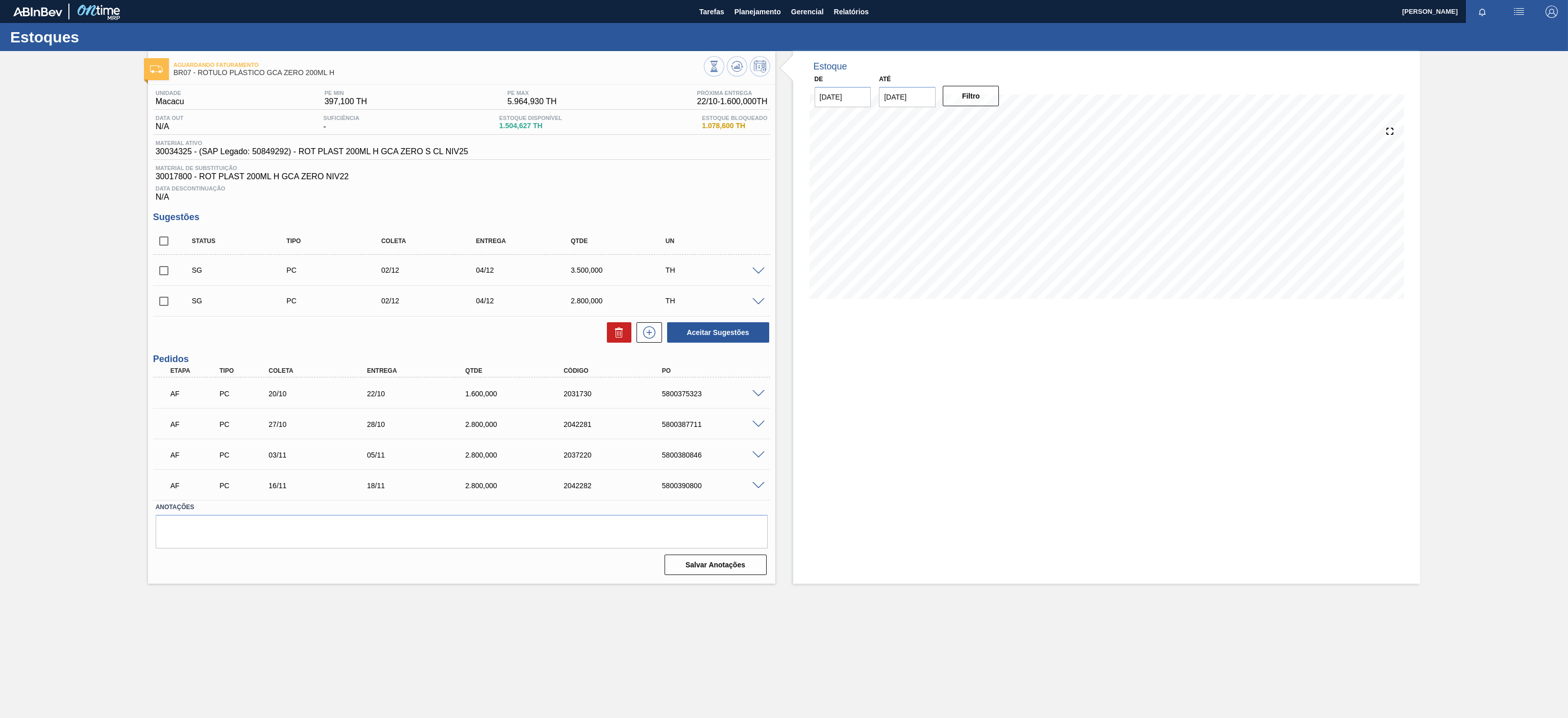
click at [661, 395] on div "AF PC 20/10 22/10 1.600,000 2031730 5800375323" at bounding box center [459, 392] width 590 height 20
drag, startPoint x: 659, startPoint y: 391, endPoint x: 710, endPoint y: 393, distance: 51.0
click at [716, 401] on div "AF PC 20/10 22/10 1.600,000 2031730 5800375323" at bounding box center [462, 392] width 618 height 26
copy div "5800375323"
click at [760, 13] on span "Planejamento" at bounding box center [757, 11] width 47 height 12
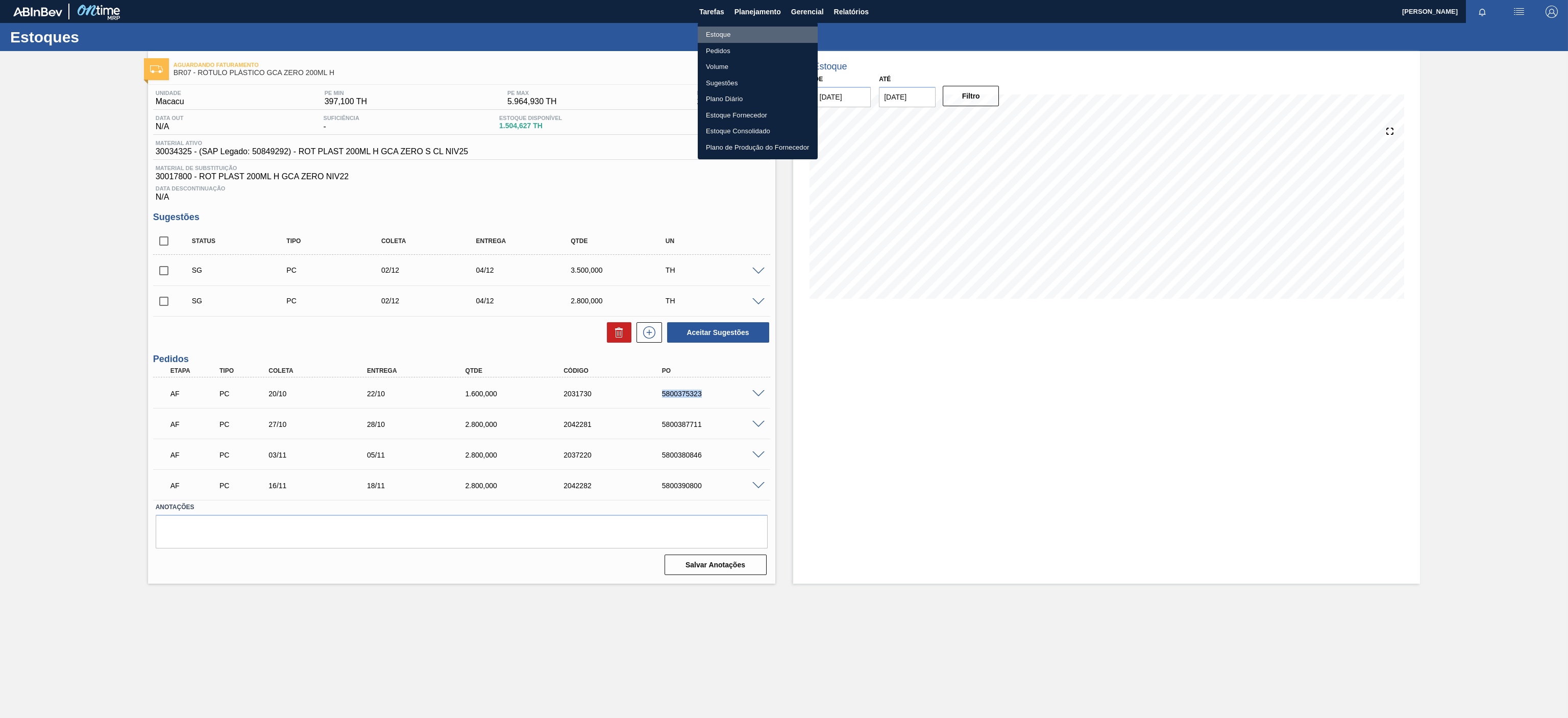
click at [715, 39] on li "Estoque" at bounding box center [758, 35] width 120 height 16
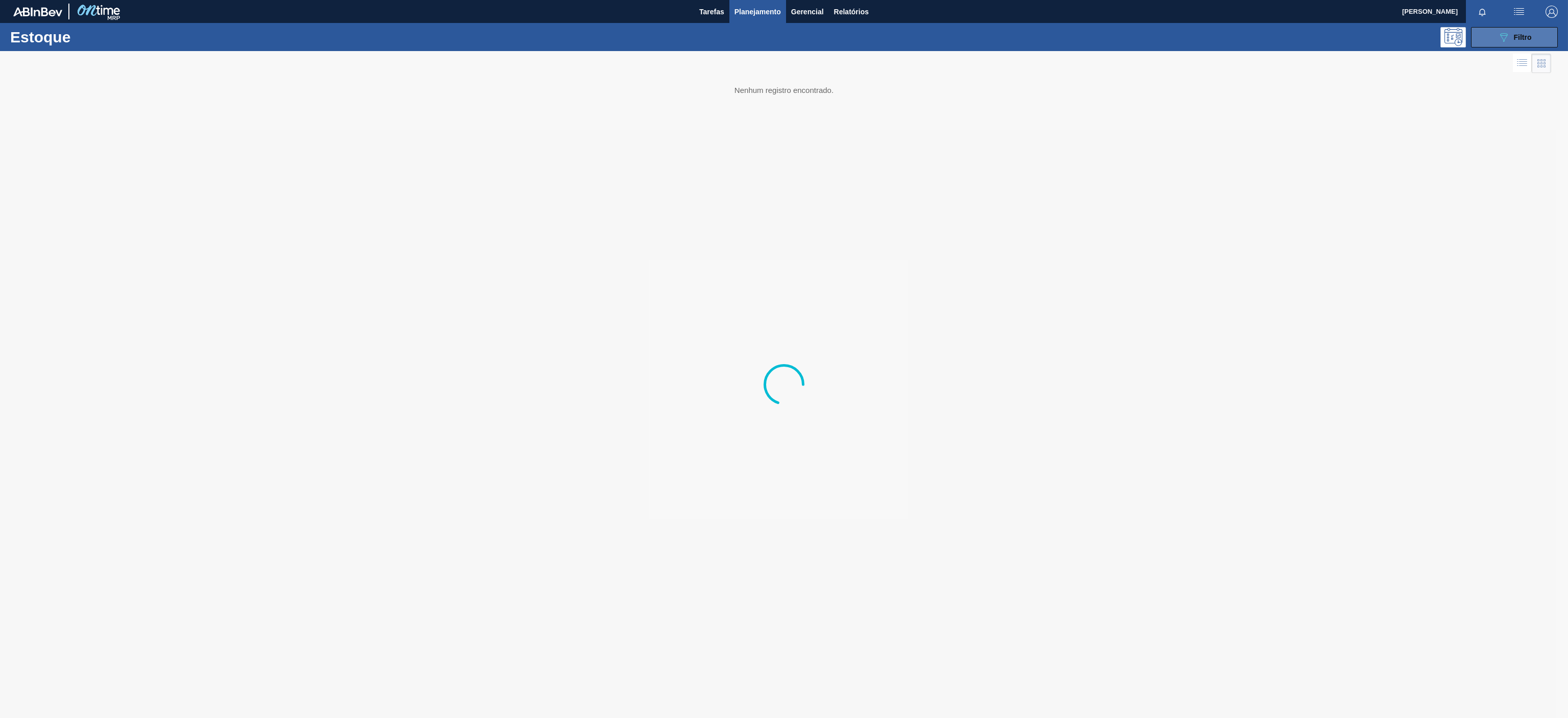
click at [1546, 40] on button "089F7B8B-B2A5-4AFE-B5C0-19BA573D28AC Filtro" at bounding box center [1514, 37] width 87 height 20
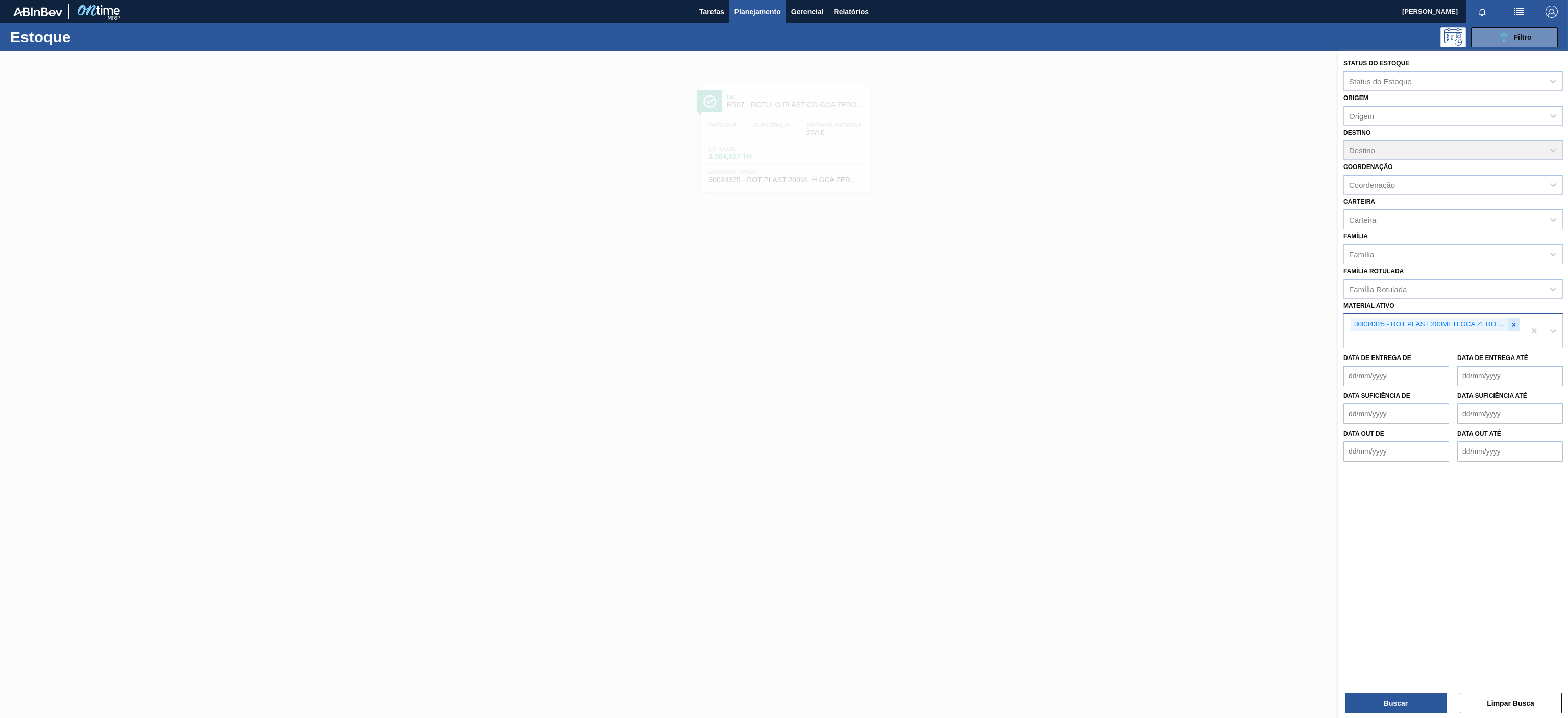
click at [1512, 330] on div at bounding box center [1514, 325] width 11 height 13
paste ativo "30002876"
type ativo "30002876"
click at [1437, 343] on div "30002876 - KIT PEPSI COLA ZERO NF" at bounding box center [1453, 349] width 220 height 19
click at [1385, 691] on div "Buscar Limpar Busca" at bounding box center [1453, 697] width 230 height 28
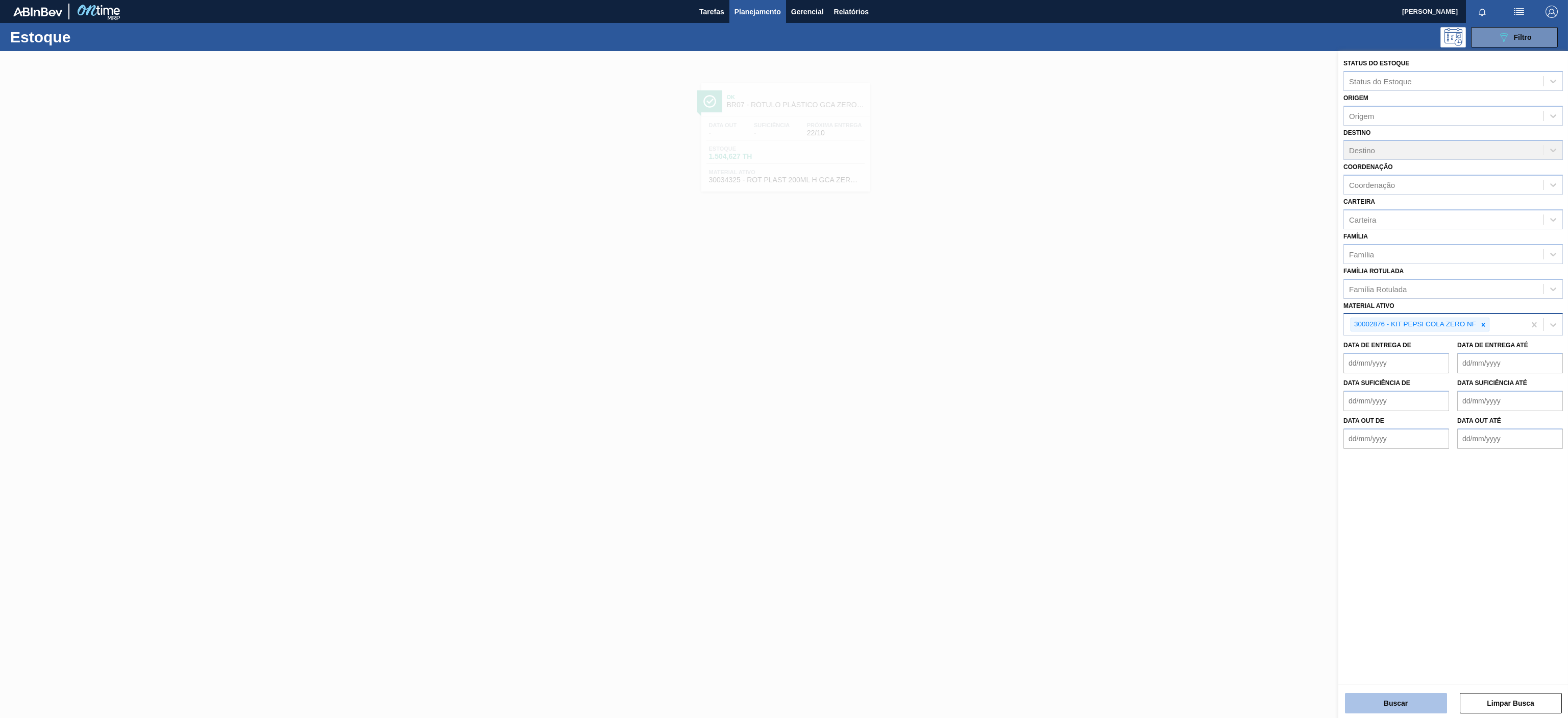
click at [1386, 701] on button "Buscar" at bounding box center [1397, 702] width 102 height 20
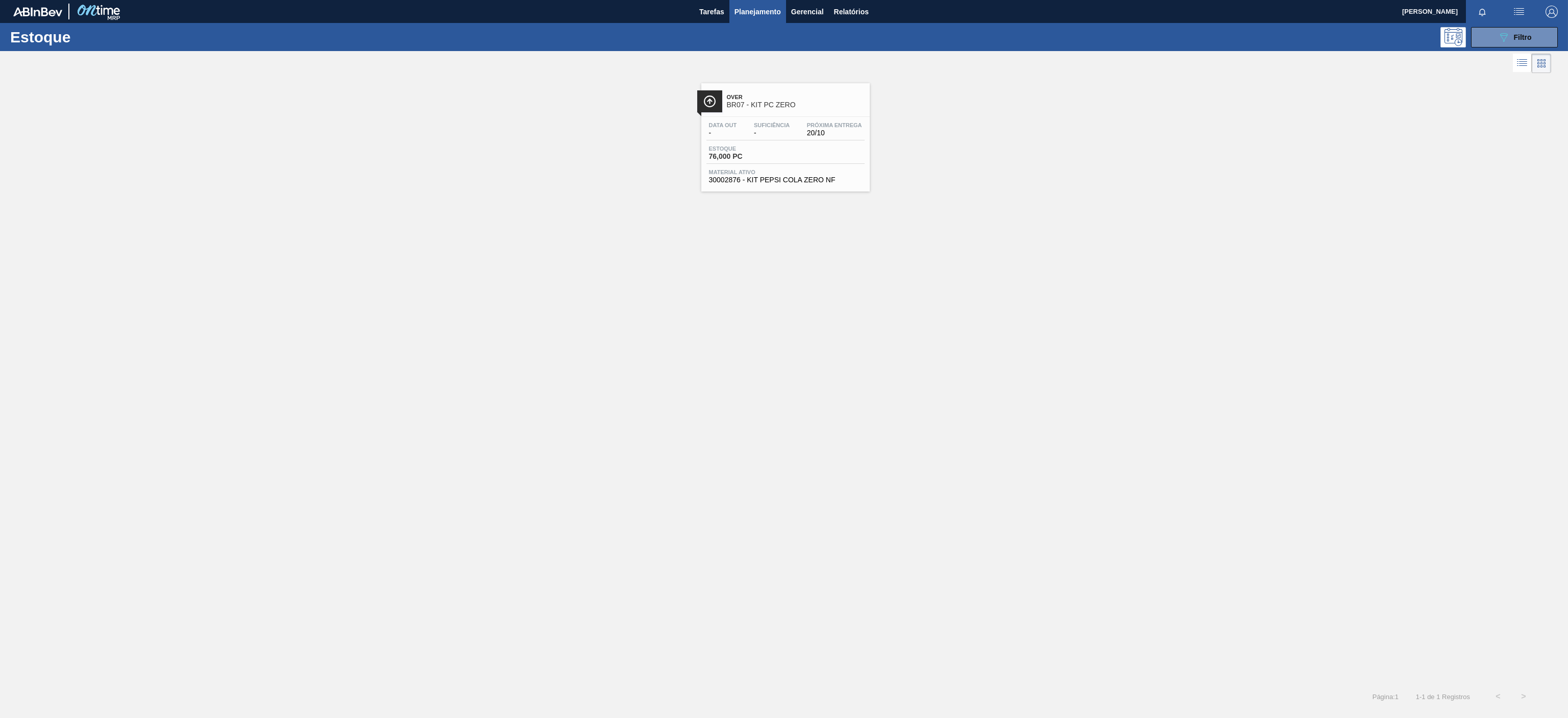
click at [813, 100] on span "Over" at bounding box center [795, 97] width 138 height 6
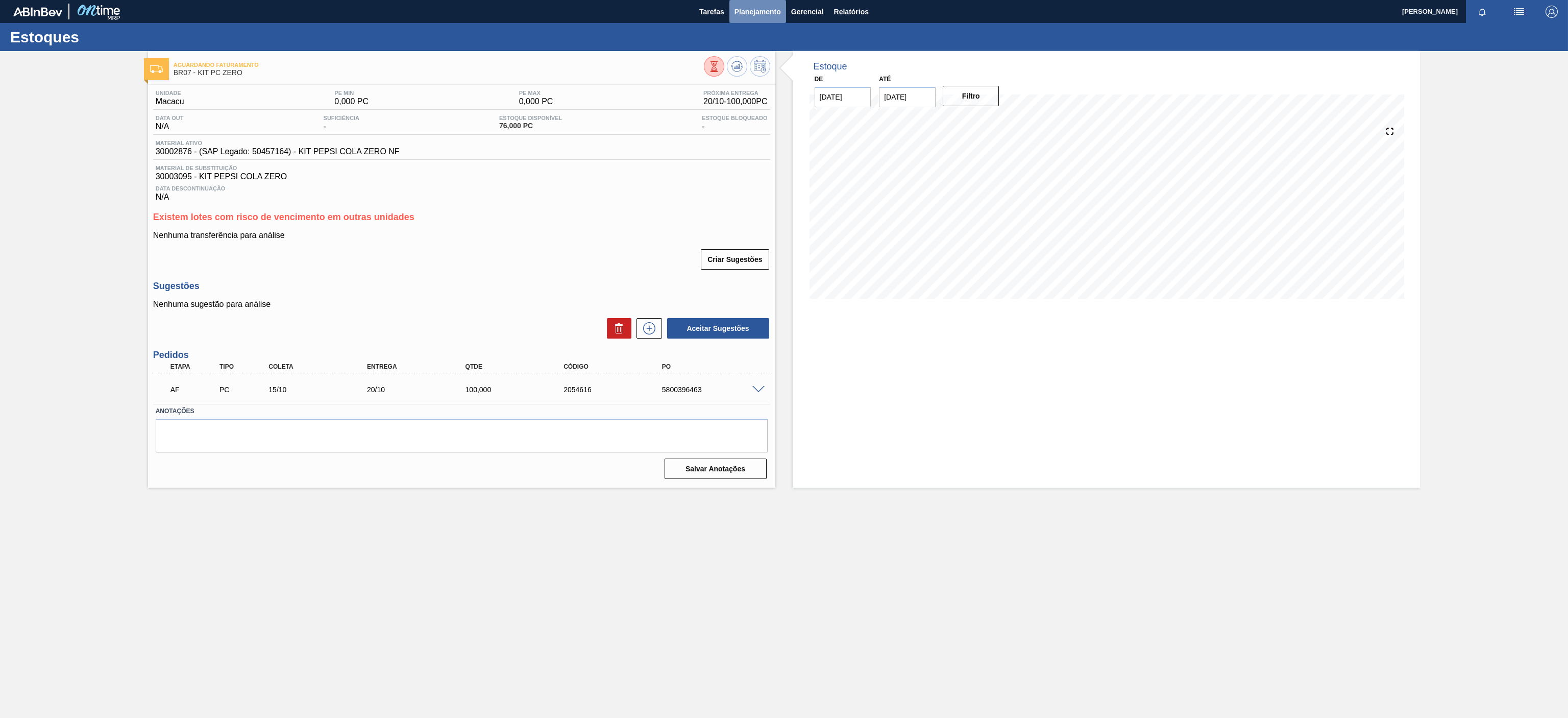
click at [760, 23] on button "Planejamento" at bounding box center [758, 11] width 57 height 23
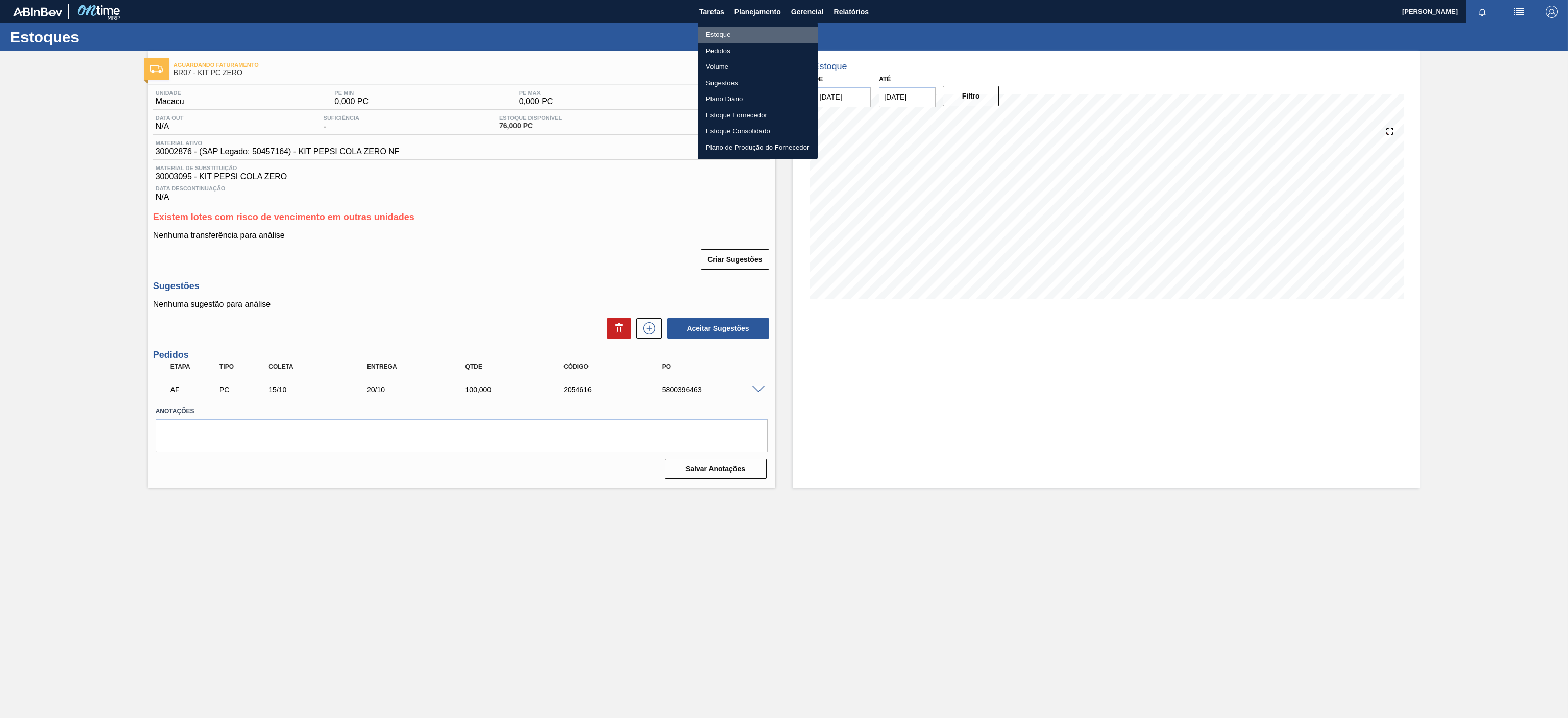
click at [728, 35] on li "Estoque" at bounding box center [758, 35] width 120 height 16
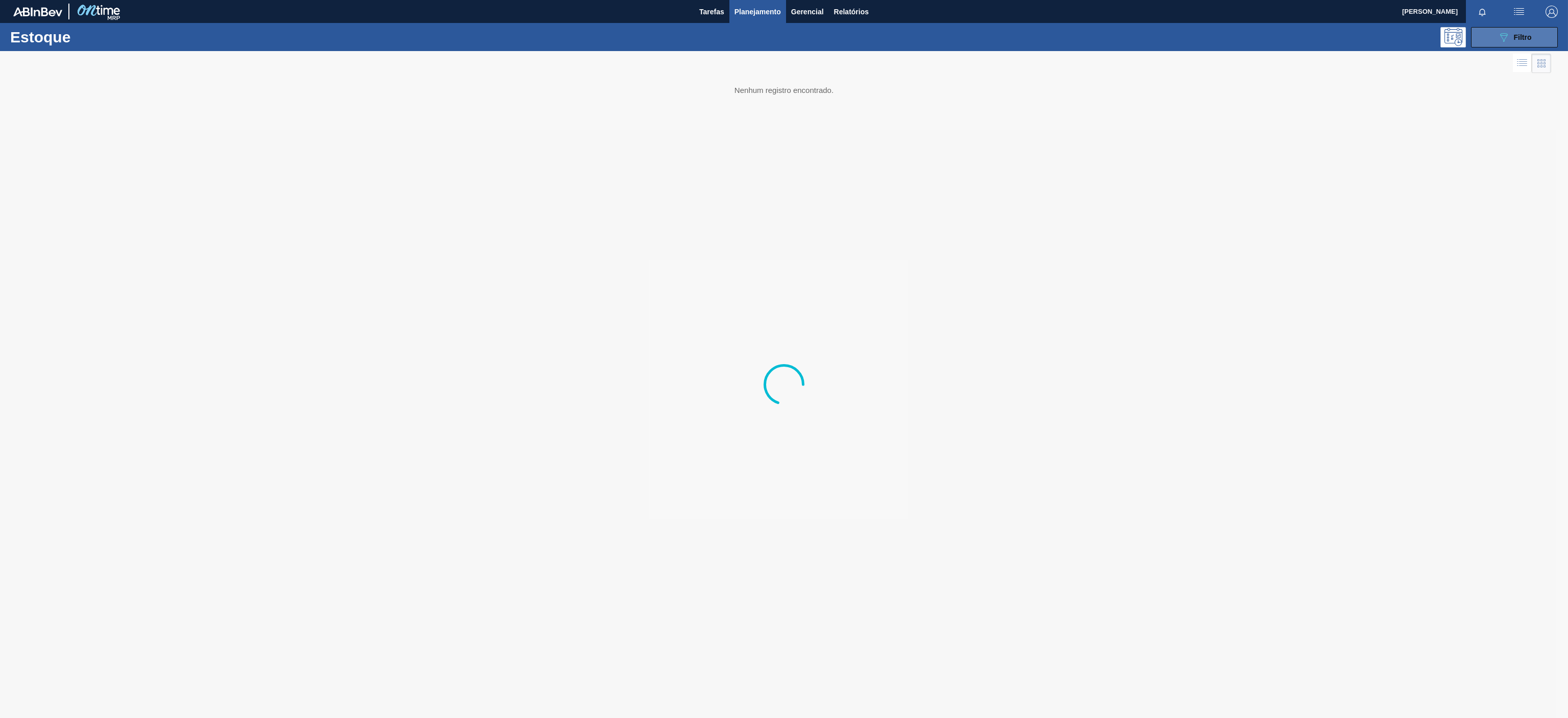
click at [1511, 32] on div "089F7B8B-B2A5-4AFE-B5C0-19BA573D28AC Filtro" at bounding box center [1514, 36] width 34 height 12
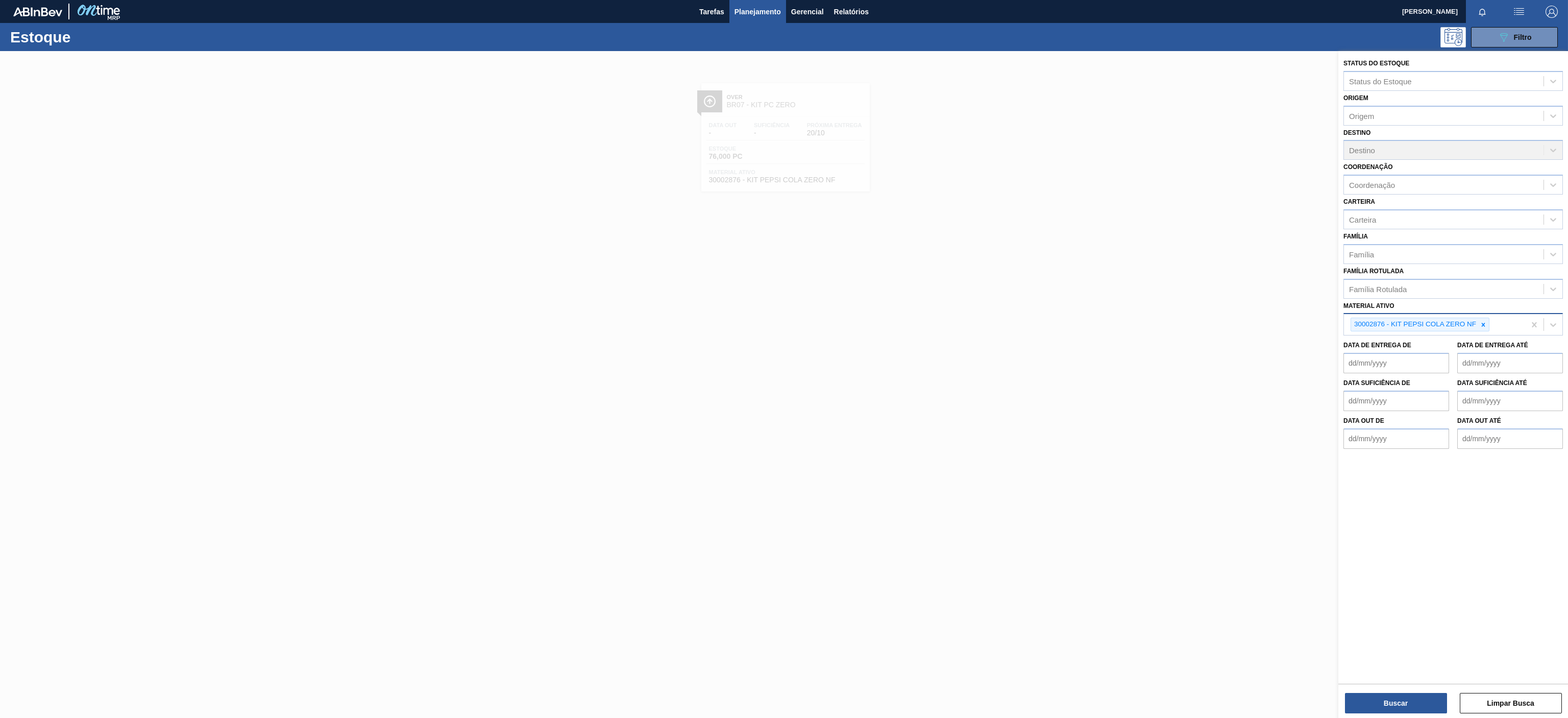
click at [1472, 328] on div "30002876 - KIT PEPSI COLA ZERO NF" at bounding box center [1414, 325] width 127 height 13
click at [1485, 323] on icon at bounding box center [1484, 325] width 7 height 7
paste ativo "30003821"
type ativo "30003821"
click at [1438, 326] on div "30003821" at bounding box center [1444, 323] width 200 height 15
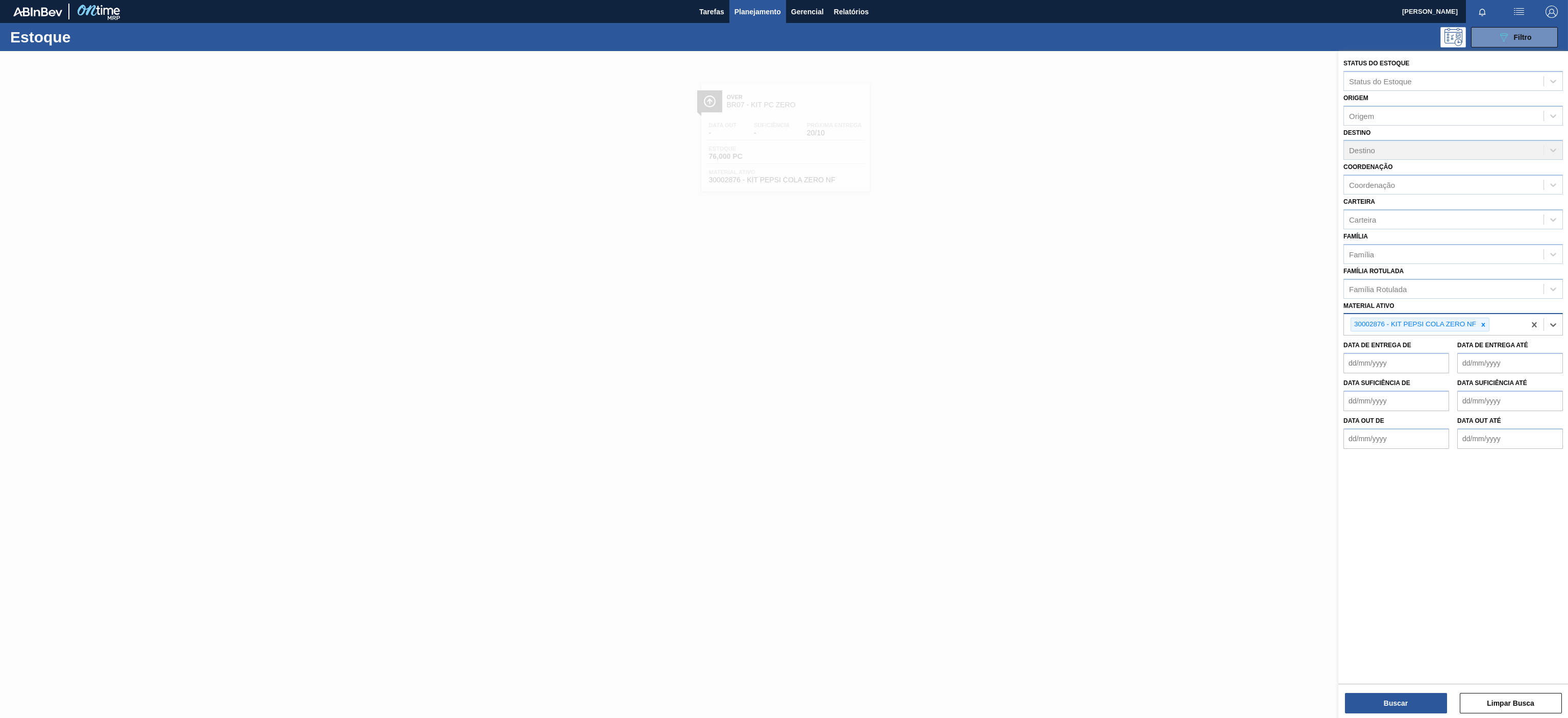
click at [1489, 328] on div at bounding box center [1483, 325] width 11 height 13
paste ativo "30003821"
type ativo "30003821"
click at [1443, 343] on div "30003821 - FILME CONTR. 390X60 GCA 350ML NIV22" at bounding box center [1453, 349] width 220 height 19
click at [1409, 703] on button "Buscar" at bounding box center [1397, 702] width 102 height 20
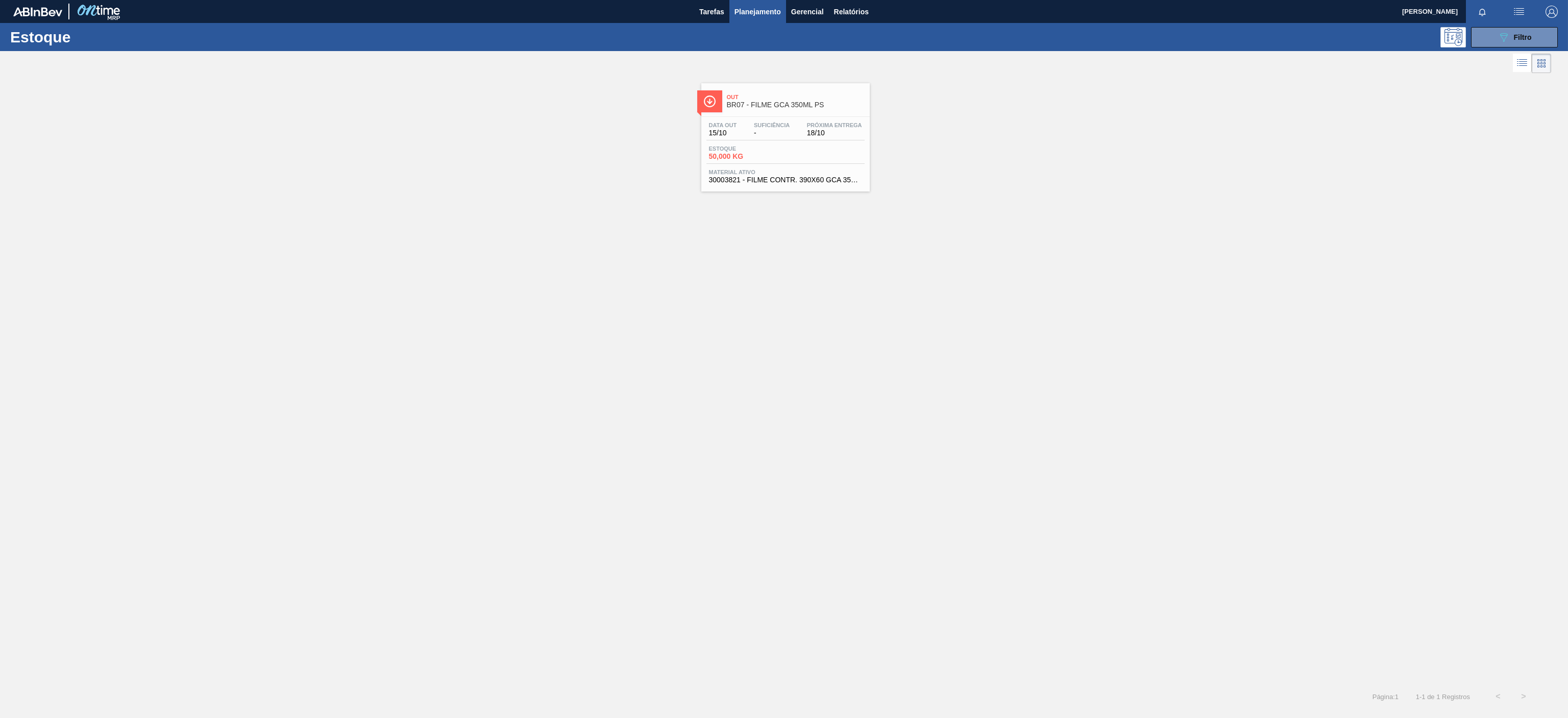
click at [776, 109] on div "Out BR07 - FILME GCA 350ML PS" at bounding box center [795, 101] width 138 height 23
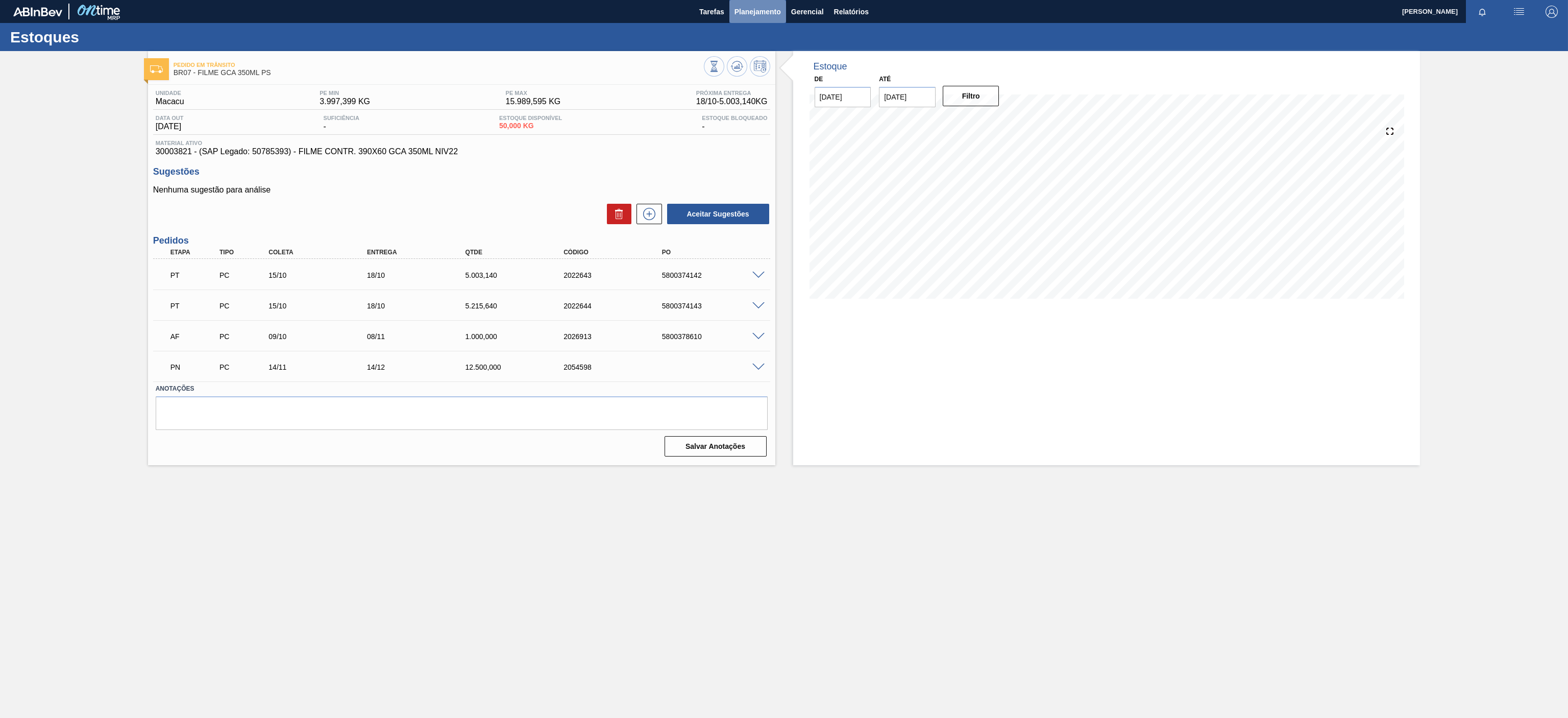
click at [751, 13] on span "Planejamento" at bounding box center [757, 11] width 47 height 12
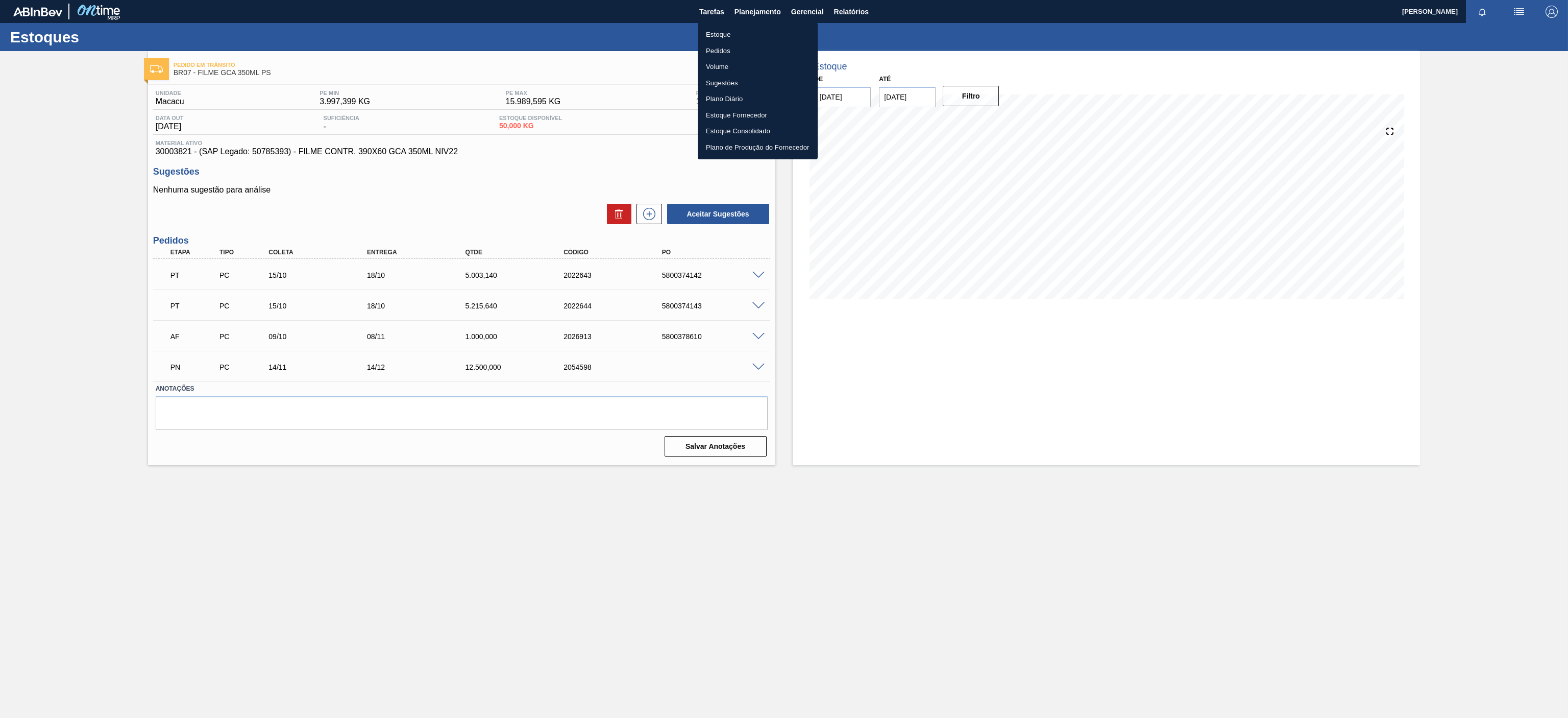
click at [711, 29] on li "Estoque" at bounding box center [758, 35] width 120 height 16
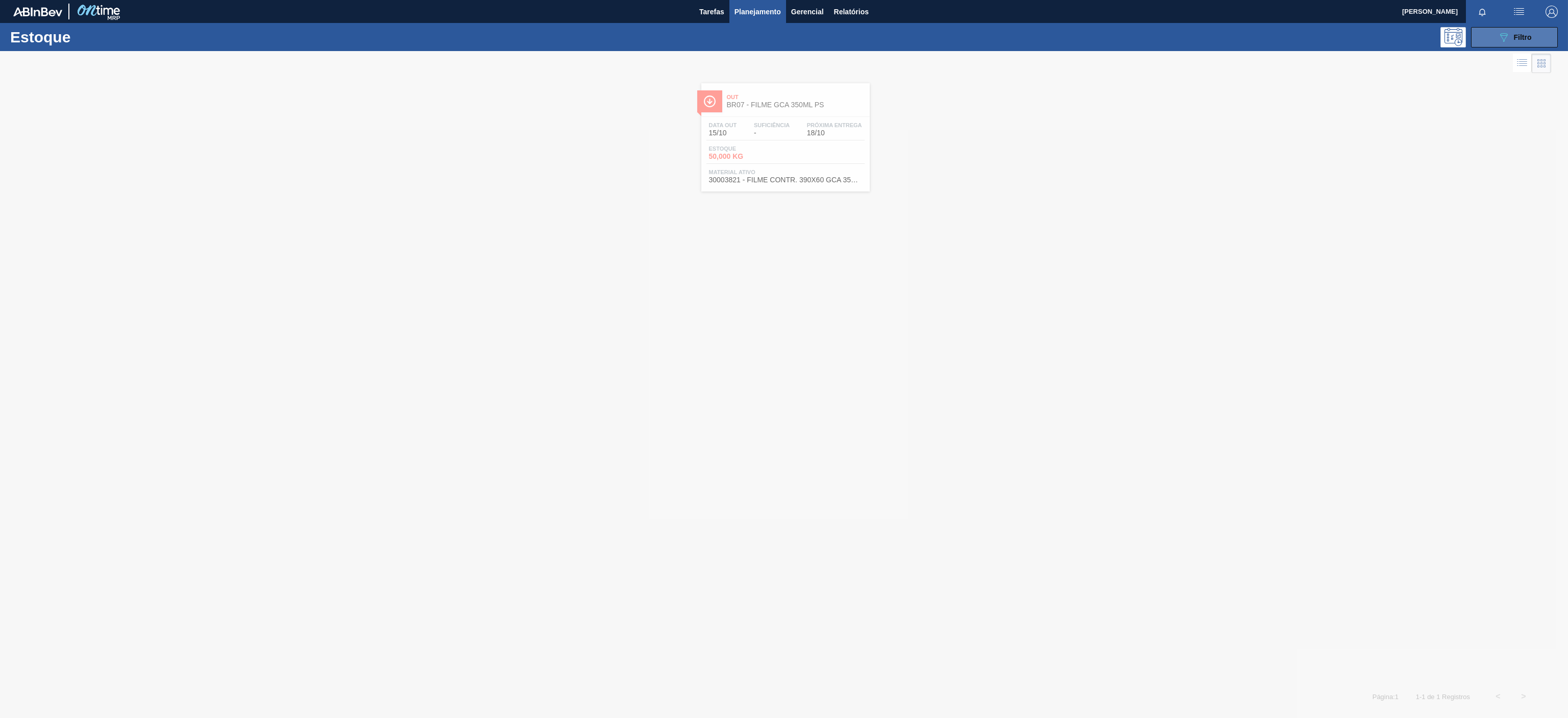
click at [1521, 31] on div "089F7B8B-B2A5-4AFE-B5C0-19BA573D28AC Filtro" at bounding box center [1514, 36] width 34 height 12
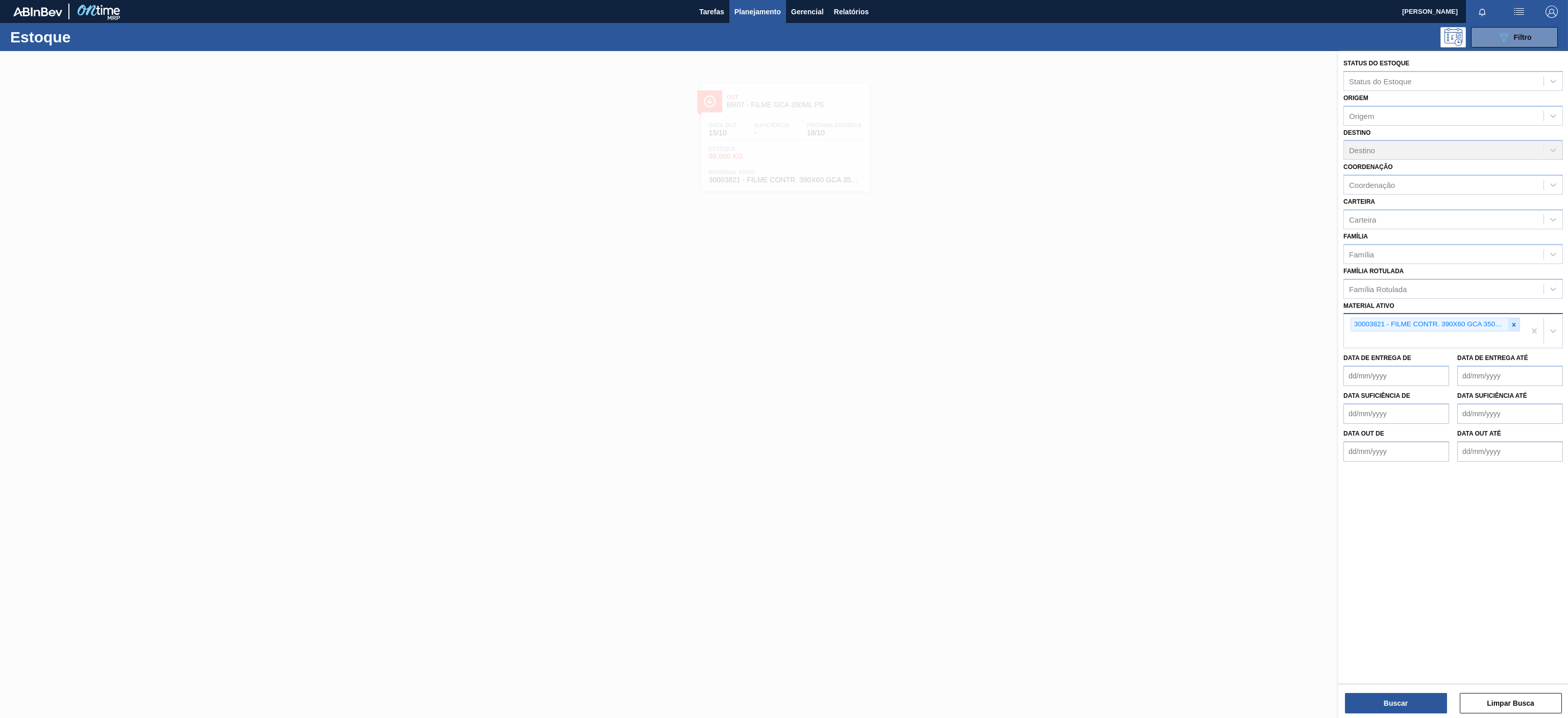
click at [1512, 326] on icon at bounding box center [1514, 325] width 7 height 7
paste ativo "30031905"
type ativo "30031905"
click at [1509, 322] on div at bounding box center [1514, 325] width 11 height 13
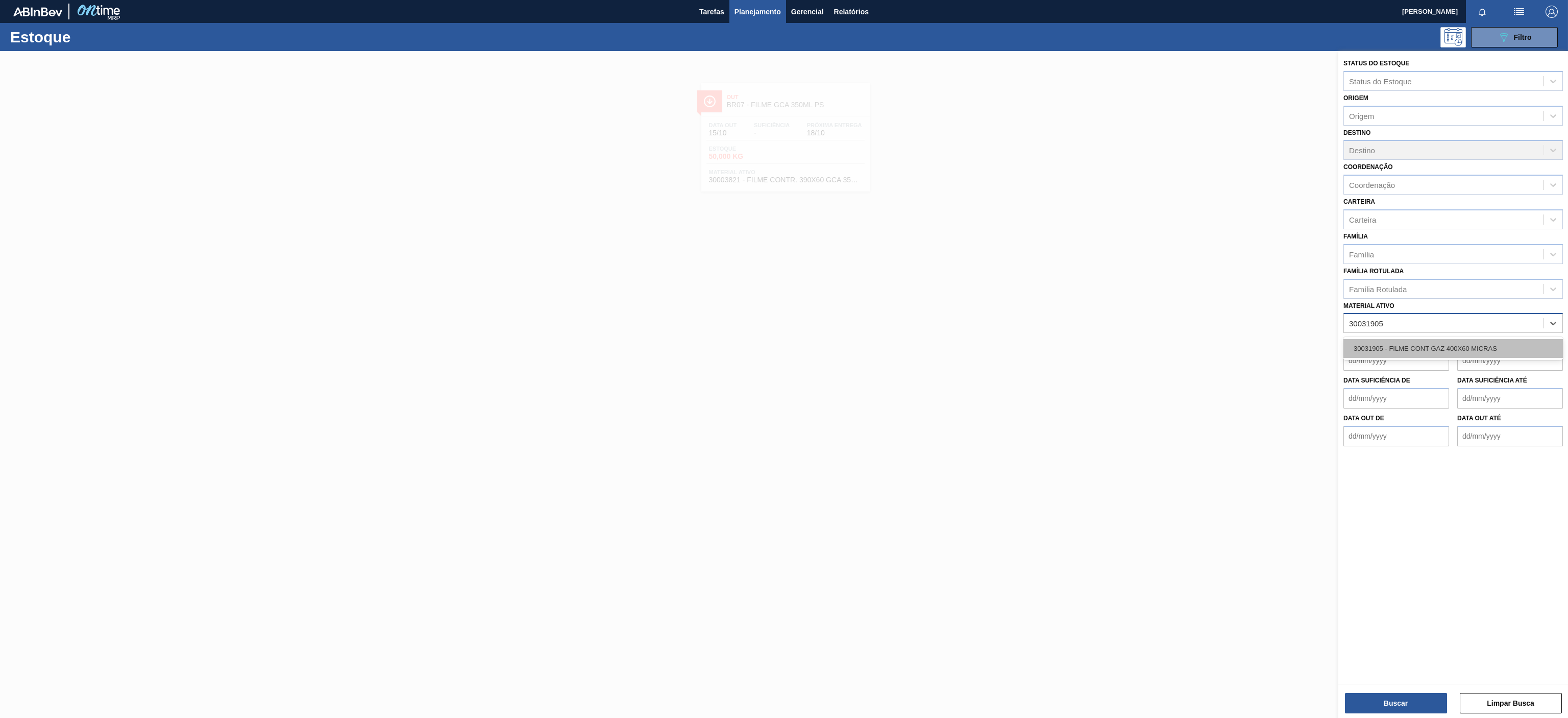
click at [1422, 343] on div "30031905 - FILME CONT GAZ 400X60 MICRAS" at bounding box center [1453, 349] width 220 height 19
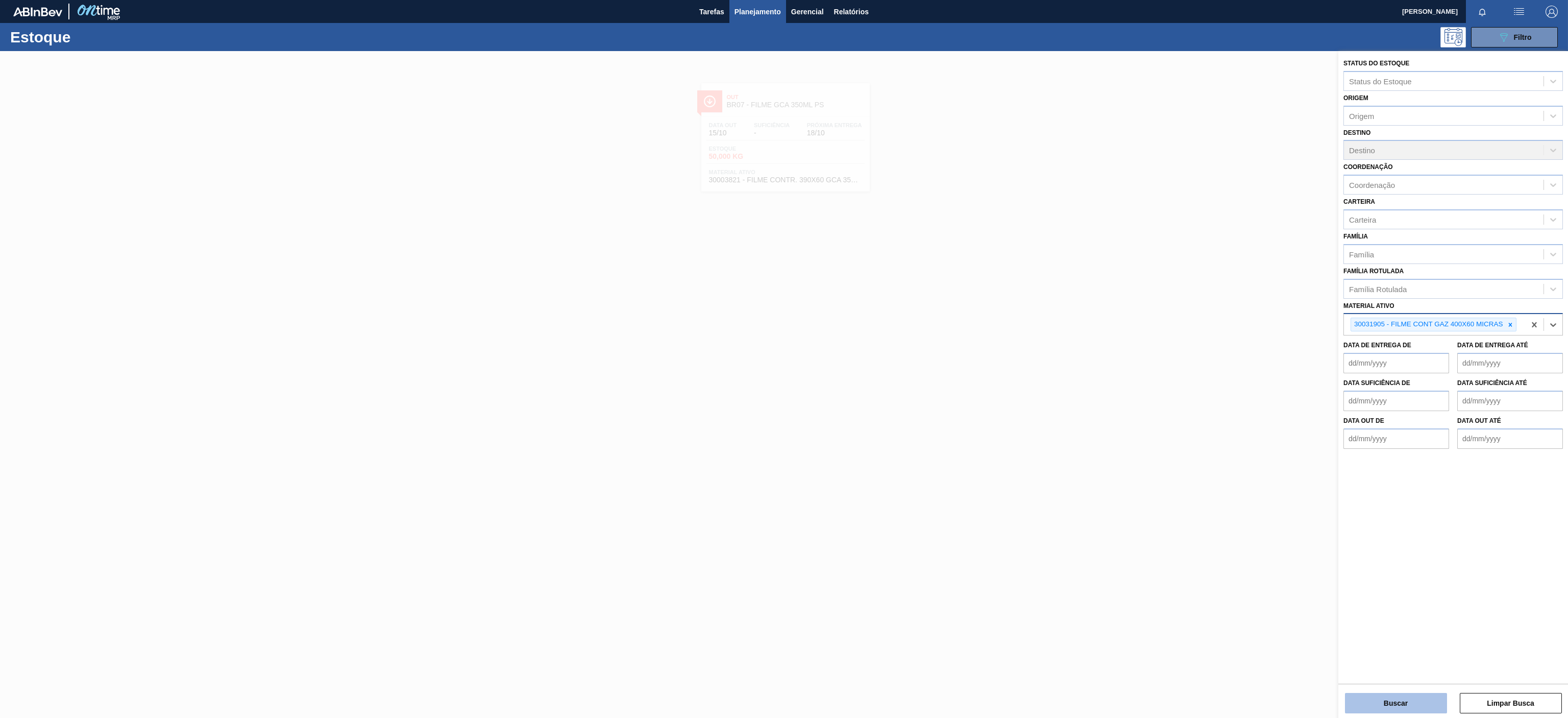
click at [1401, 696] on button "Buscar" at bounding box center [1397, 702] width 102 height 20
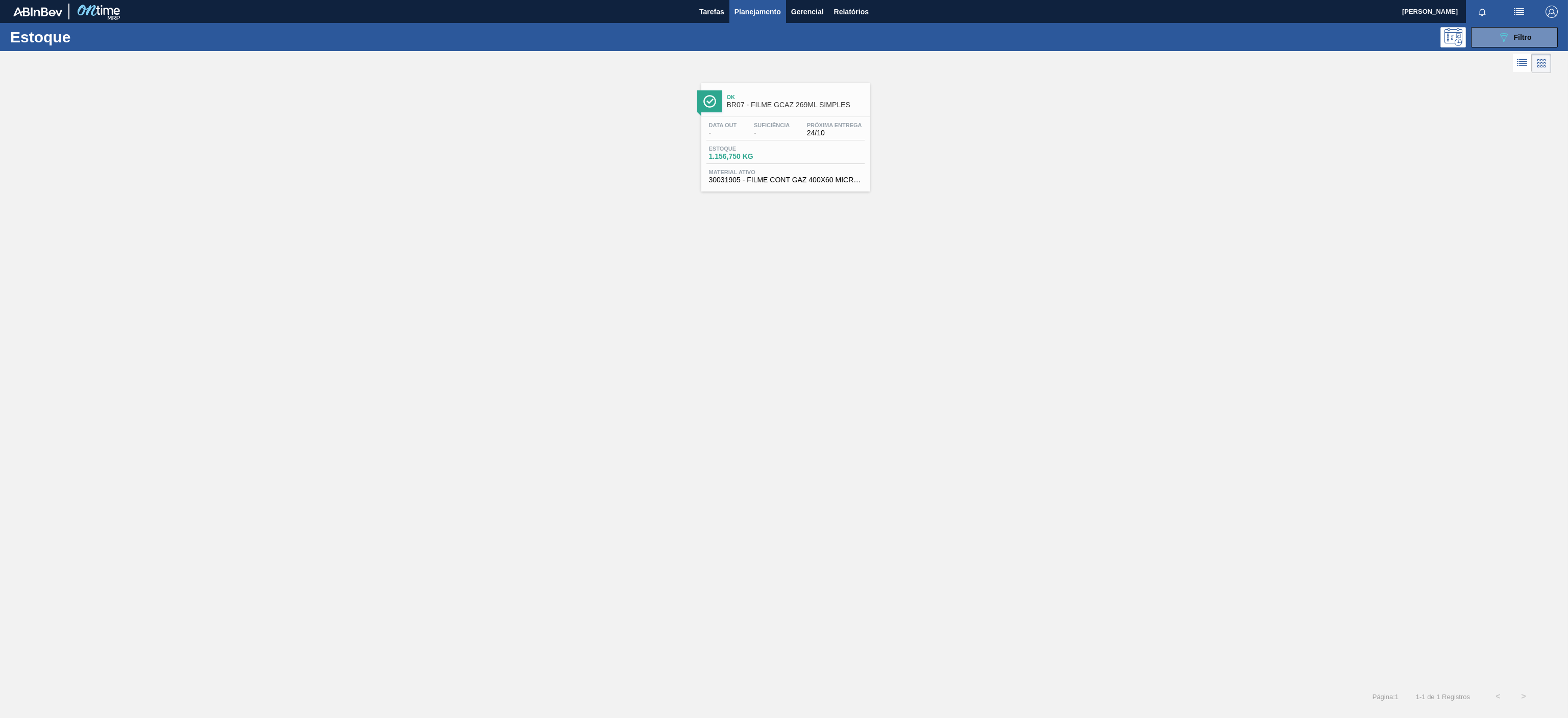
click at [809, 100] on span "Ok" at bounding box center [795, 97] width 138 height 6
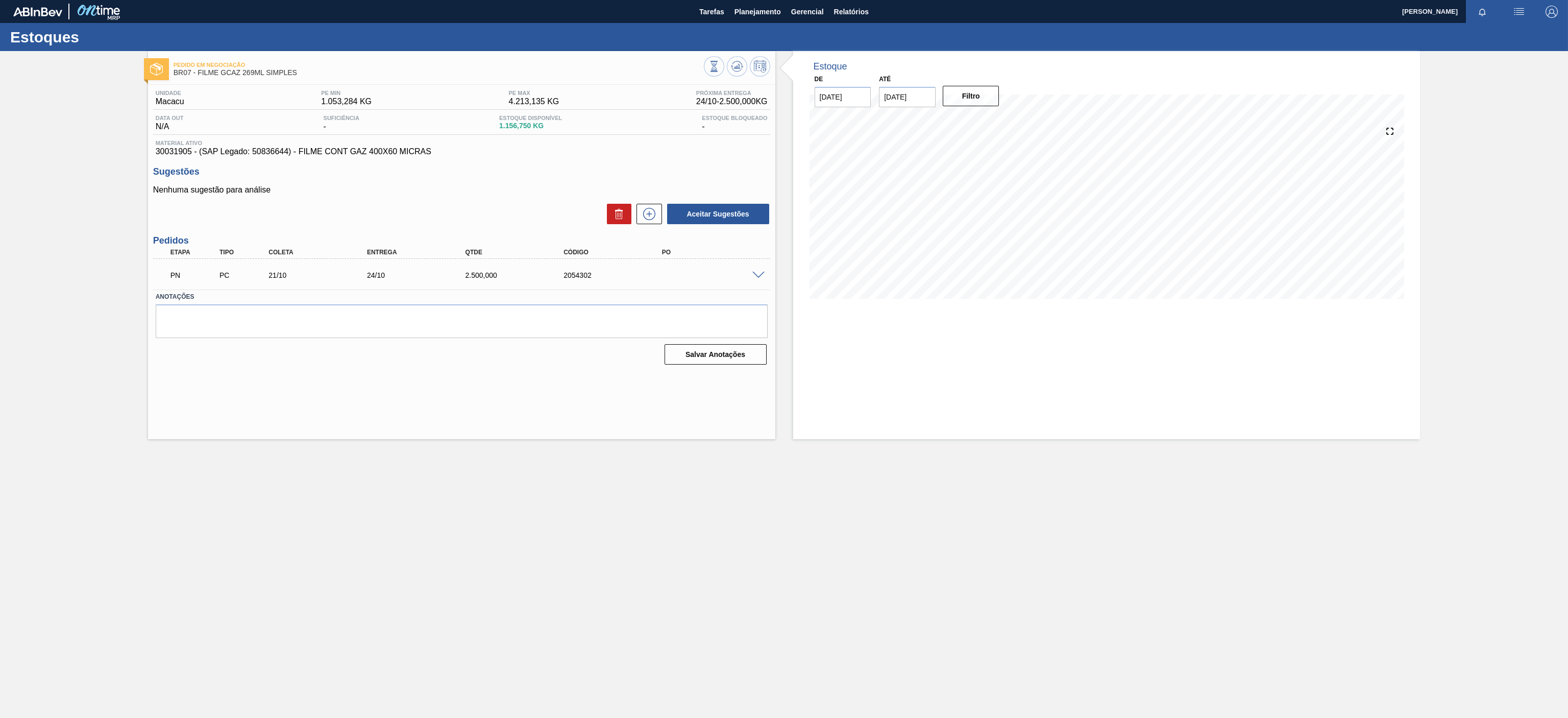
drag, startPoint x: 1002, startPoint y: 577, endPoint x: 843, endPoint y: 507, distance: 173.7
click at [1005, 577] on main "Tarefas Planejamento Gerencial Relatórios JULIA DE OLIVEIRA PASSOS Marcar todas…" at bounding box center [784, 359] width 1568 height 718
click at [753, 15] on span "Planejamento" at bounding box center [757, 11] width 47 height 12
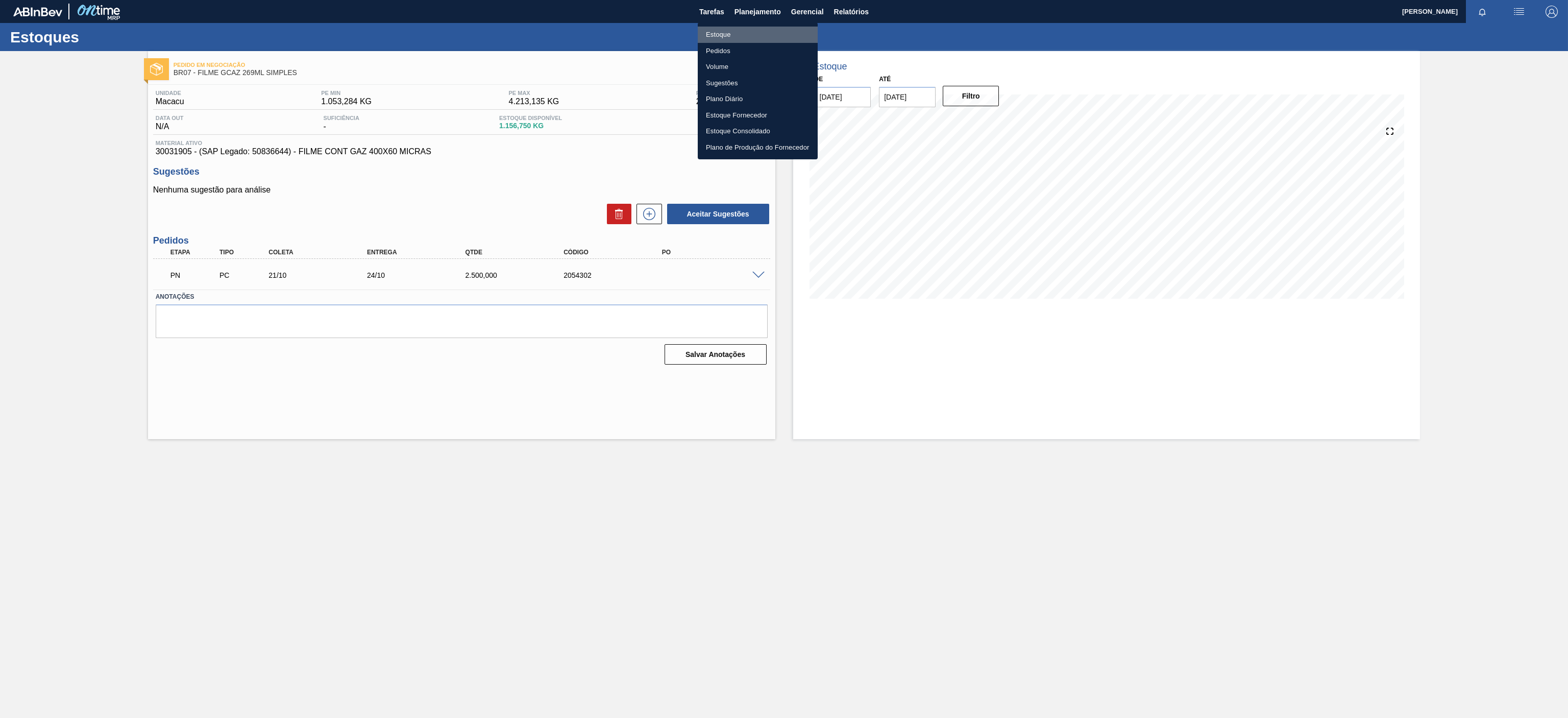
click at [737, 37] on li "Estoque" at bounding box center [758, 35] width 120 height 16
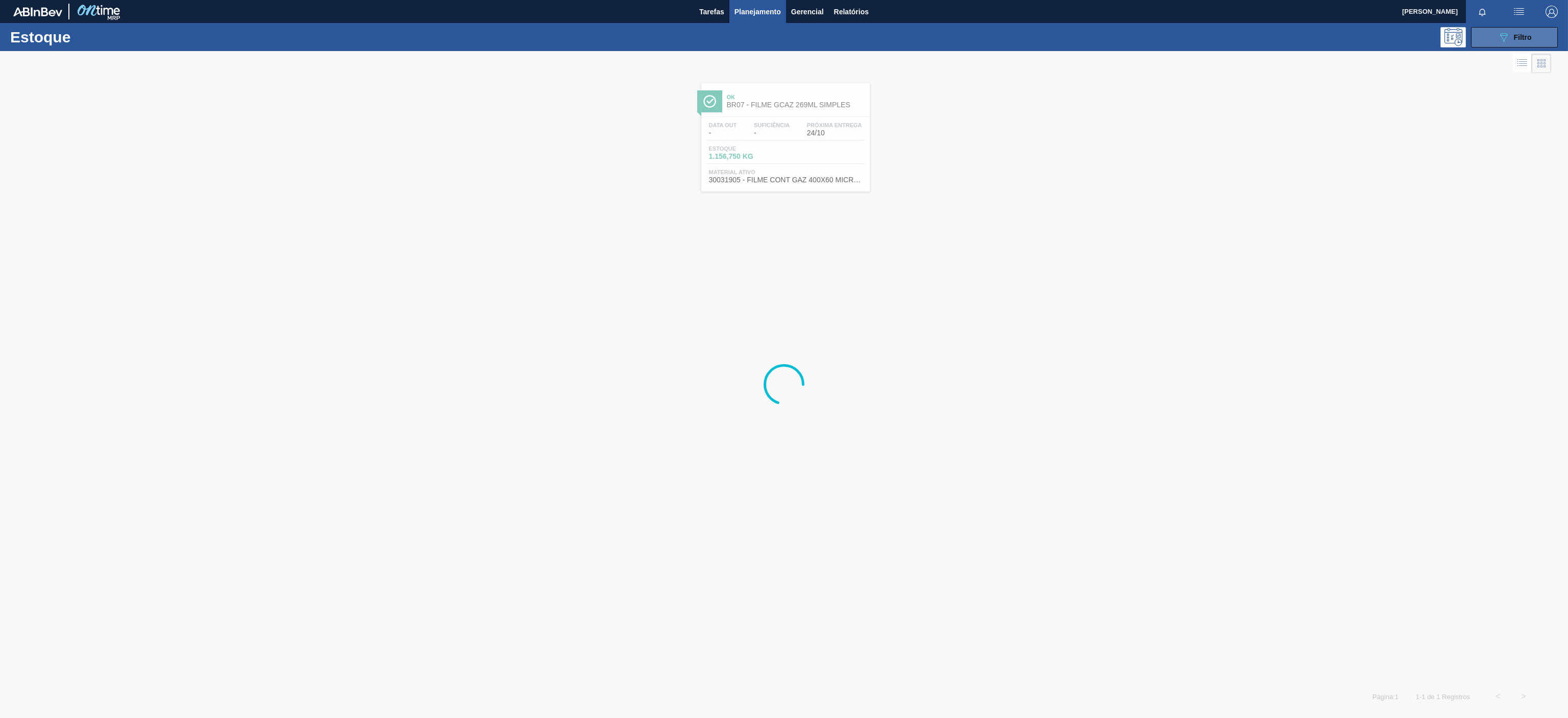
click at [1501, 33] on icon "089F7B8B-B2A5-4AFE-B5C0-19BA573D28AC" at bounding box center [1503, 36] width 12 height 12
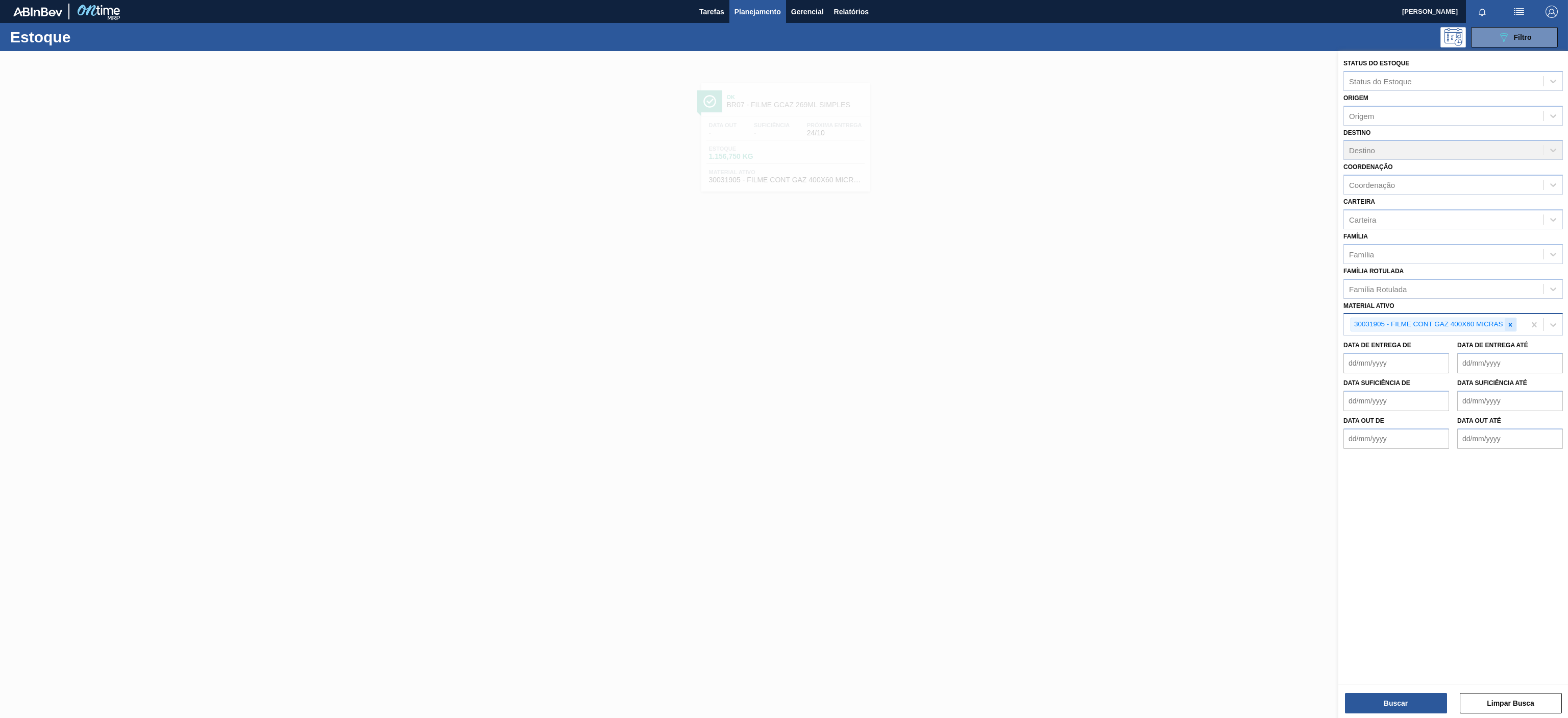
click at [1505, 330] on div at bounding box center [1511, 325] width 11 height 13
paste ativo "30030718"
type ativo "30030718"
click at [1458, 371] on div "30030718 - FILME CONTR 390X60 PC BLACK 350ML NIV24" at bounding box center [1453, 363] width 220 height 19
click at [1511, 328] on icon at bounding box center [1511, 325] width 7 height 7
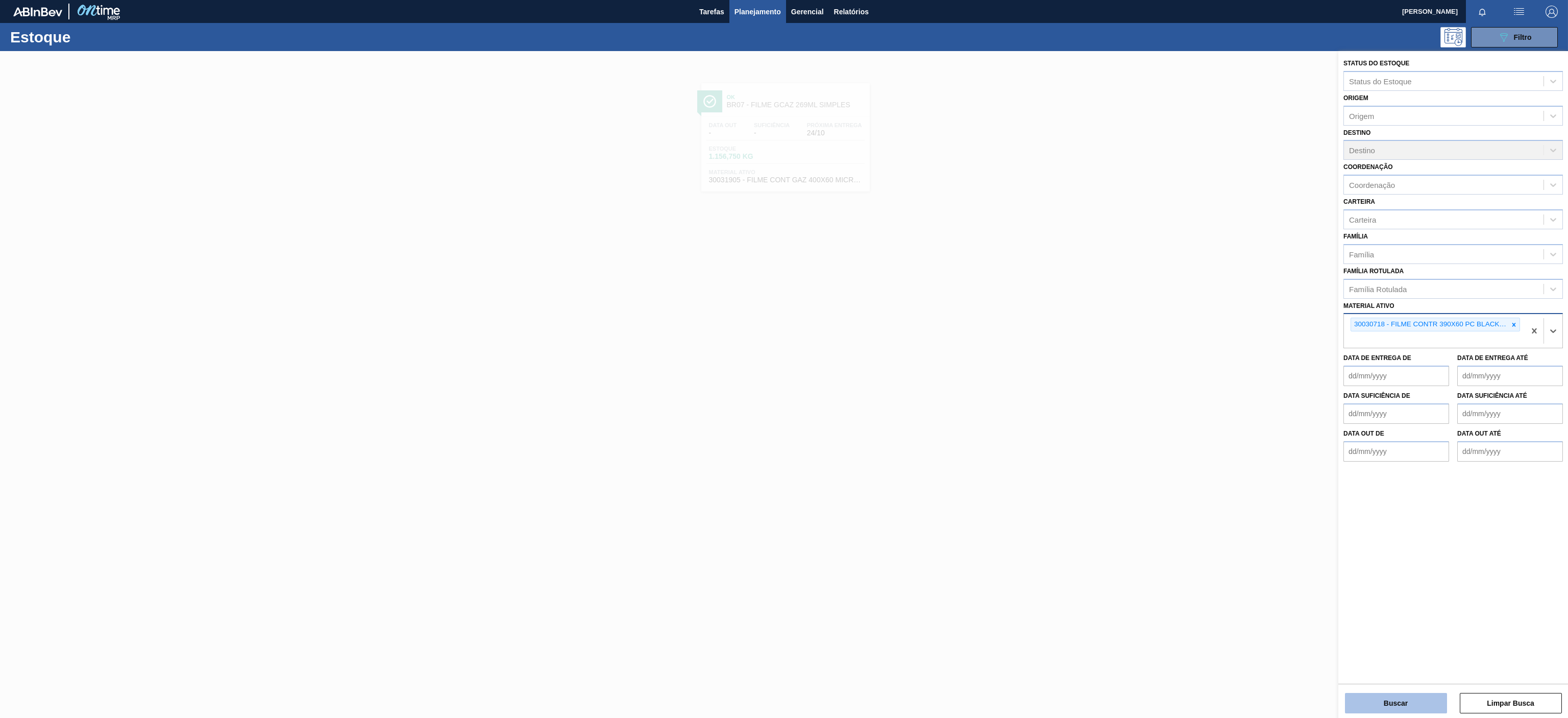
click at [1401, 692] on button "Buscar" at bounding box center [1397, 702] width 102 height 20
